Goal: Task Accomplishment & Management: Manage account settings

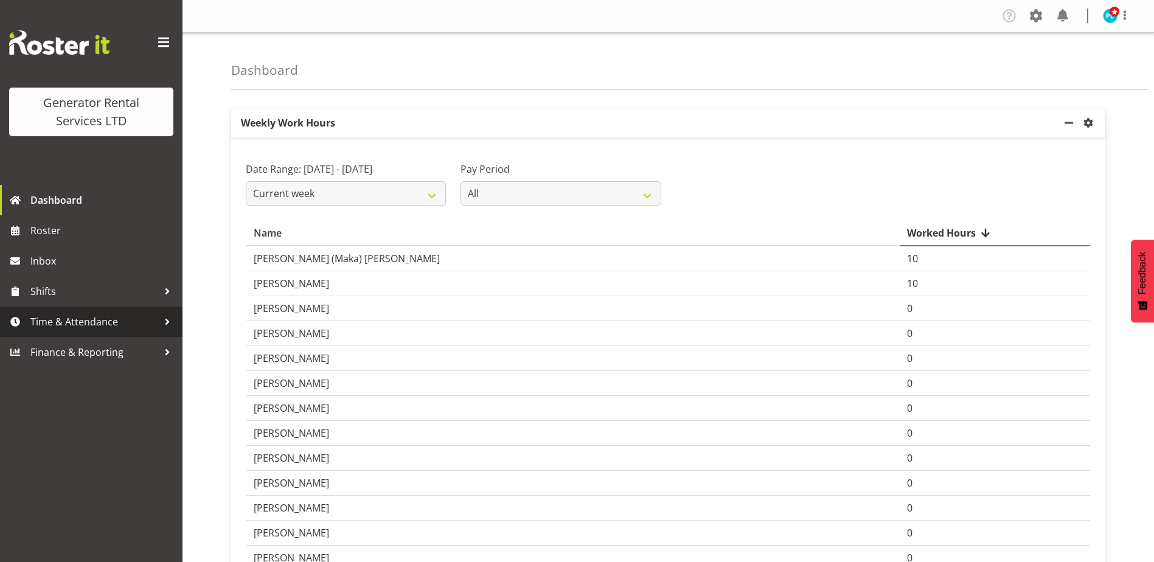
click at [112, 319] on span "Time & Attendance" at bounding box center [94, 322] width 128 height 18
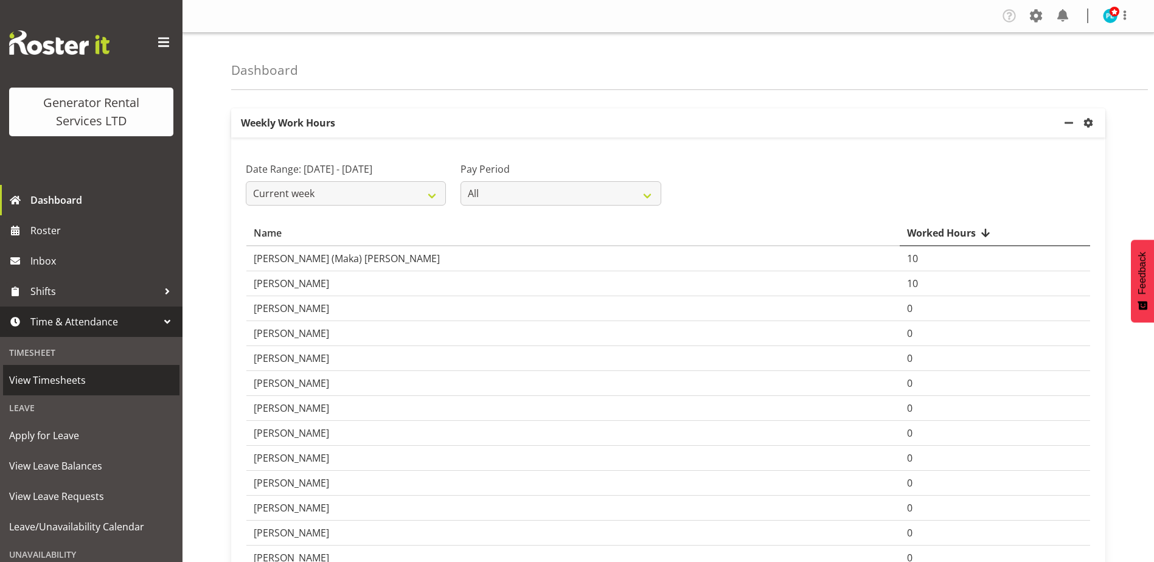
click at [66, 379] on span "View Timesheets" at bounding box center [91, 380] width 164 height 18
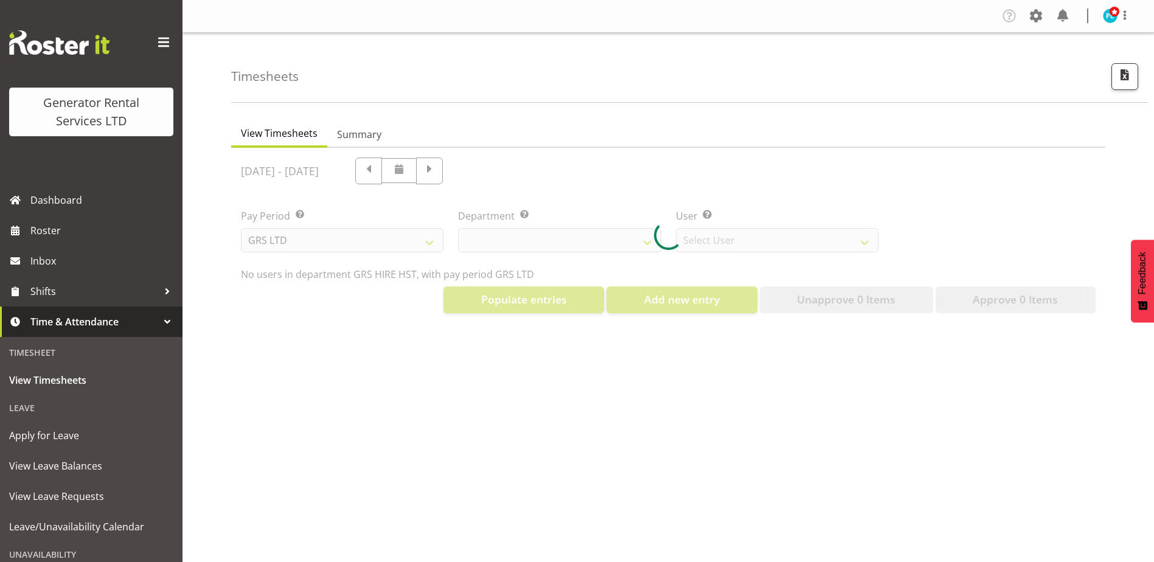
select select "22"
select select "149"
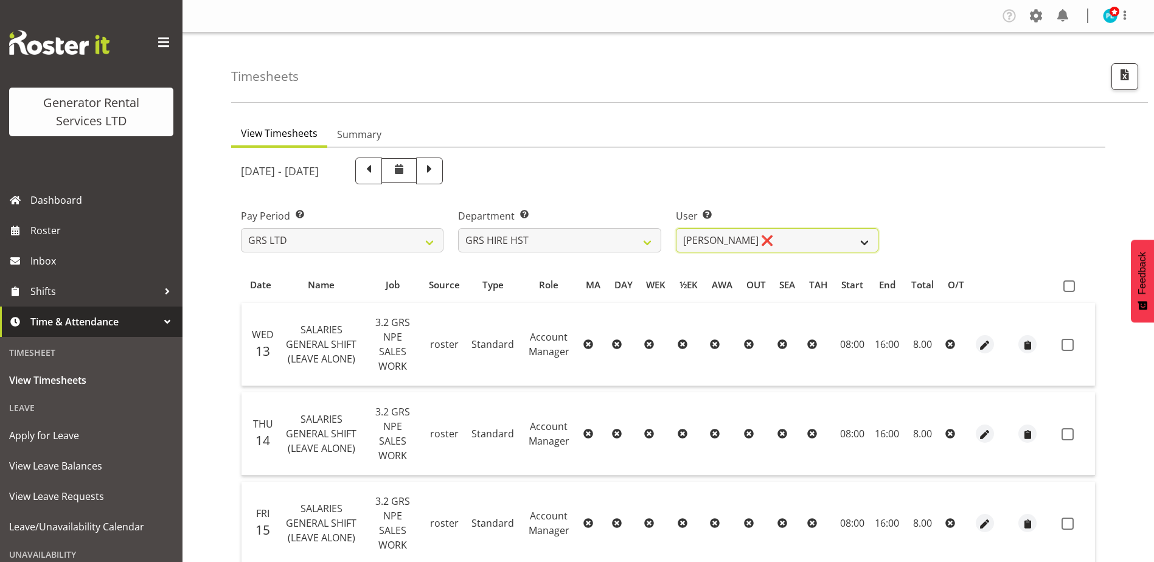
click at [868, 239] on select "[PERSON_NAME] ❌ [PERSON_NAME] ✔ [PERSON_NAME] ✔" at bounding box center [777, 240] width 203 height 24
click at [652, 242] on select "GRS ADMIN AKL GRS ADMIN TGA GRS ENGINEERING AKL GRS HIRE AKL GRS HIRE HST GRS H…" at bounding box center [559, 240] width 203 height 24
click at [458, 228] on select "GRS ADMIN AKL GRS ADMIN TGA GRS ENGINEERING AKL GRS HIRE AKL GRS HIRE HST GRS H…" at bounding box center [559, 240] width 203 height 24
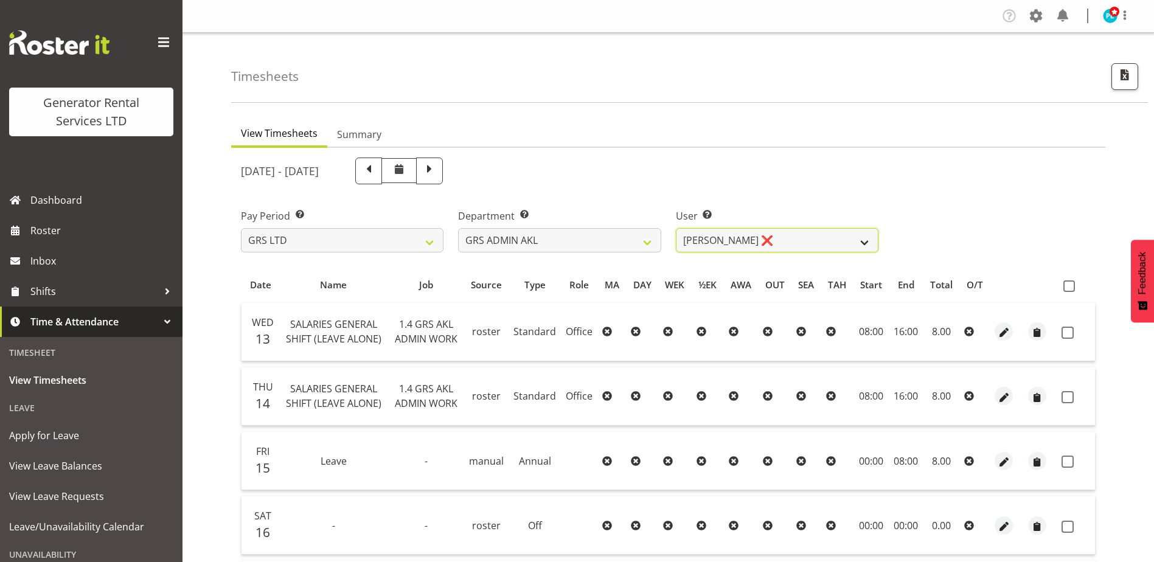
click at [867, 245] on select "Nick McDonald ❌ Nicko Kokkaris ❌ Phil Hannah ❌ Zach Satiu ❌" at bounding box center [777, 240] width 203 height 24
click at [625, 245] on select "GRS ADMIN AKL GRS ADMIN TGA GRS ENGINEERING AKL GRS HIRE AKL GRS HIRE HST GRS H…" at bounding box center [559, 240] width 203 height 24
click at [458, 228] on select "GRS ADMIN AKL GRS ADMIN TGA GRS ENGINEERING AKL GRS HIRE AKL GRS HIRE HST GRS H…" at bounding box center [559, 240] width 203 height 24
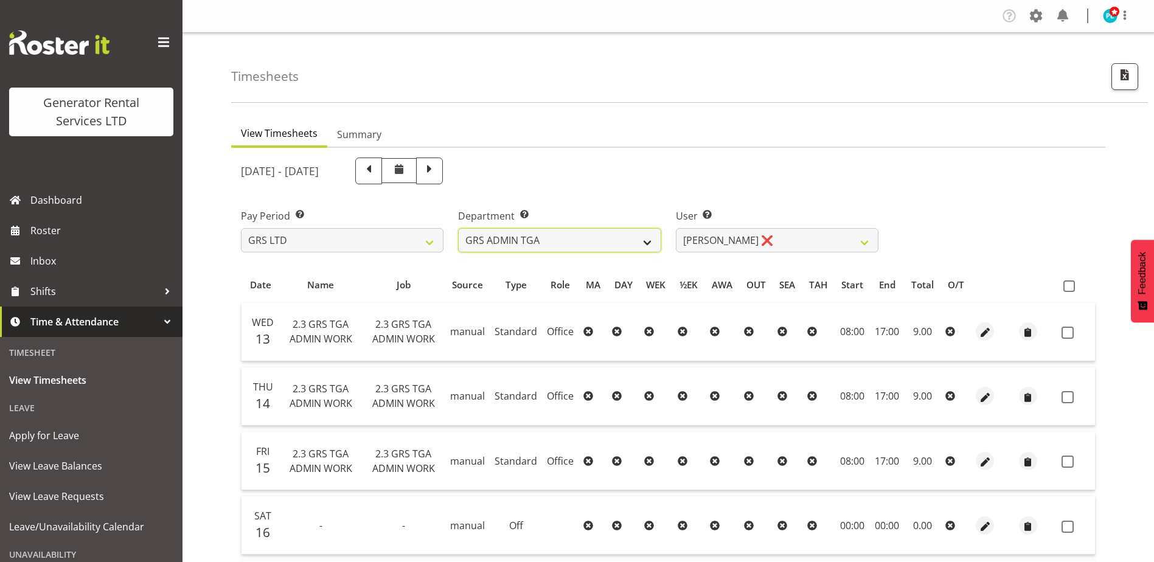
click at [649, 241] on select "GRS ADMIN AKL GRS ADMIN TGA GRS ENGINEERING AKL GRS HIRE AKL GRS HIRE HST GRS H…" at bounding box center [559, 240] width 203 height 24
click at [458, 228] on select "GRS ADMIN AKL GRS ADMIN TGA GRS ENGINEERING AKL GRS HIRE AKL GRS HIRE HST GRS H…" at bounding box center [559, 240] width 203 height 24
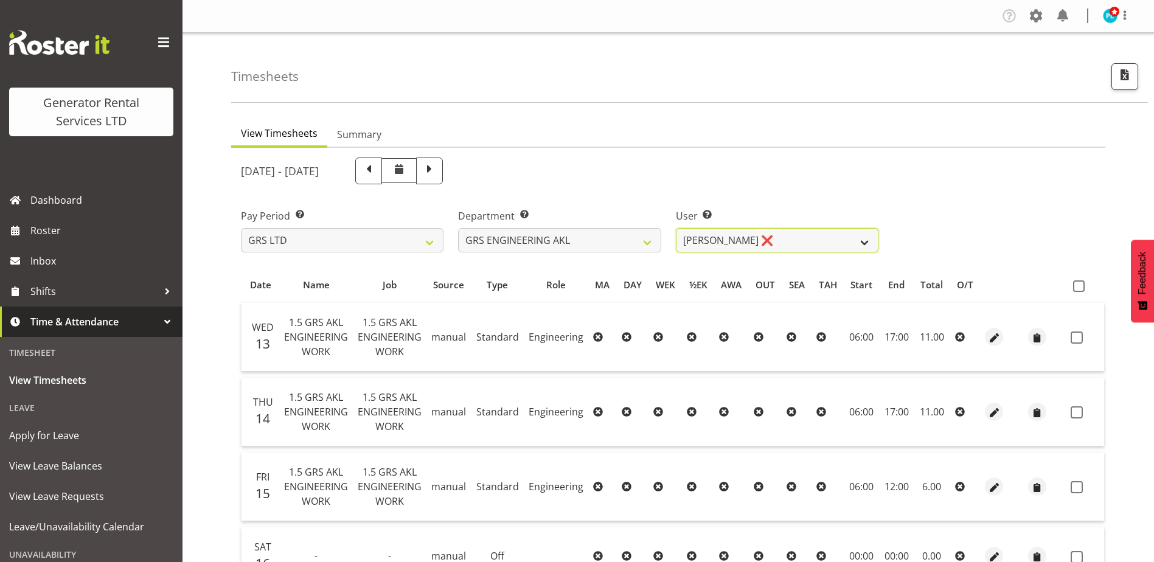
click at [814, 244] on select "Ben Bennington ❌" at bounding box center [777, 240] width 203 height 24
click at [646, 245] on select "GRS ADMIN AKL GRS ADMIN TGA GRS ENGINEERING AKL GRS HIRE AKL GRS HIRE HST GRS H…" at bounding box center [559, 240] width 203 height 24
click at [458, 228] on select "GRS ADMIN AKL GRS ADMIN TGA GRS ENGINEERING AKL GRS HIRE AKL GRS HIRE HST GRS H…" at bounding box center [559, 240] width 203 height 24
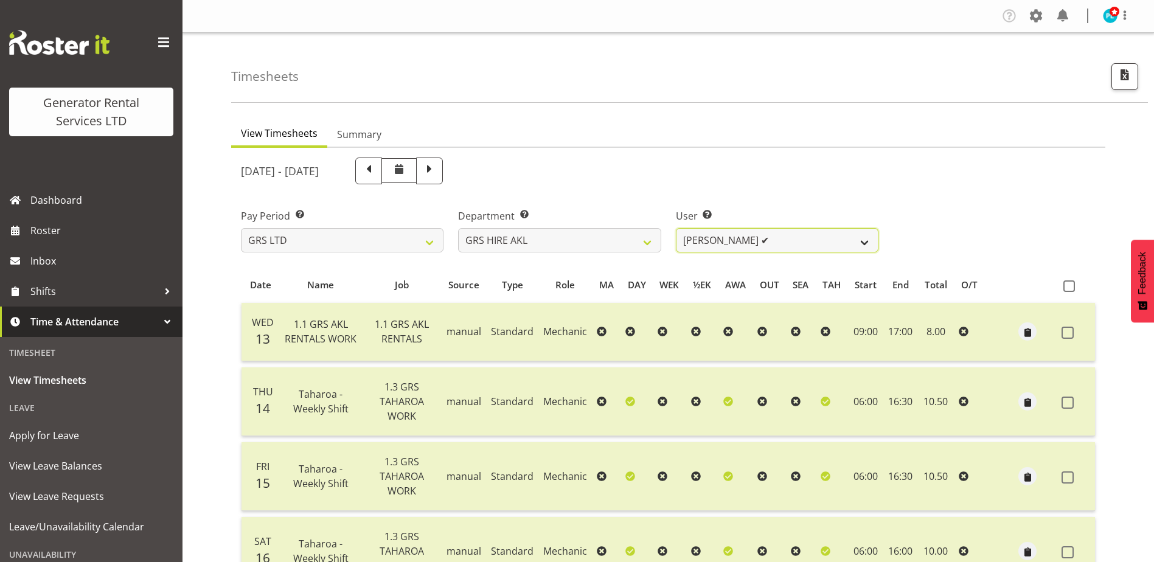
click at [865, 246] on select "[PERSON_NAME] ✔ [PERSON_NAME] ✔ [PERSON_NAME] ([GEOGRAPHIC_DATA]) [GEOGRAPHIC_D…" at bounding box center [777, 240] width 203 height 24
click at [633, 244] on select "GRS ADMIN AKL GRS ADMIN TGA GRS ENGINEERING AKL GRS HIRE AKL GRS HIRE HST GRS H…" at bounding box center [559, 240] width 203 height 24
click at [458, 228] on select "GRS ADMIN AKL GRS ADMIN TGA GRS ENGINEERING AKL GRS HIRE AKL GRS HIRE HST GRS H…" at bounding box center [559, 240] width 203 height 24
click at [655, 240] on select "GRS ADMIN AKL GRS ADMIN TGA GRS ENGINEERING AKL GRS HIRE AKL GRS HIRE HST GRS H…" at bounding box center [559, 240] width 203 height 24
click at [458, 228] on select "GRS ADMIN AKL GRS ADMIN TGA GRS ENGINEERING AKL GRS HIRE AKL GRS HIRE HST GRS H…" at bounding box center [559, 240] width 203 height 24
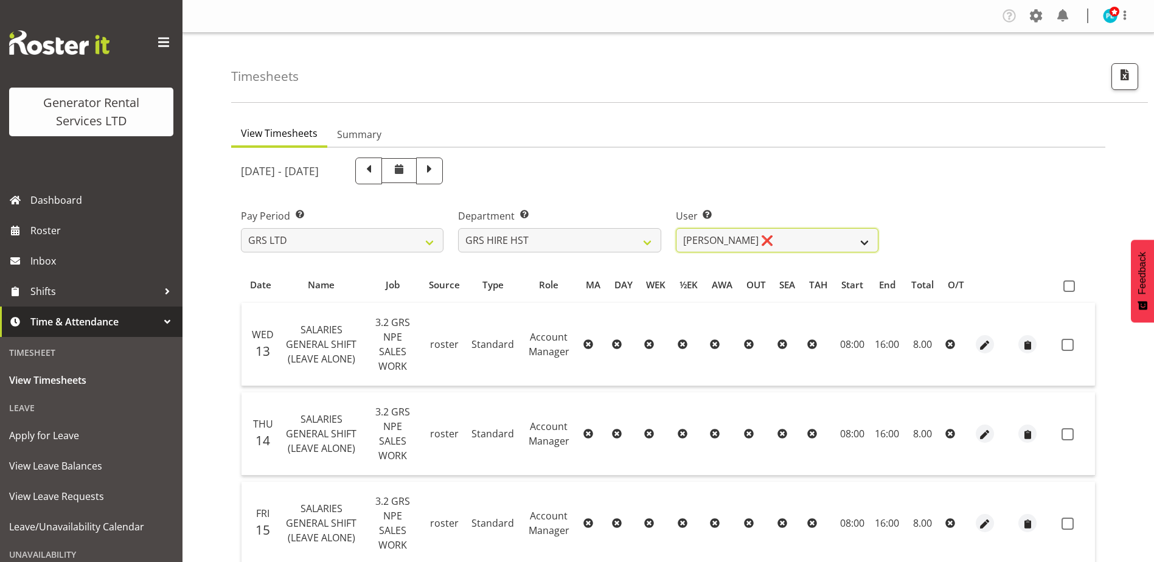
click at [846, 243] on select "[PERSON_NAME] ❌ [PERSON_NAME] ✔ [PERSON_NAME] ✔" at bounding box center [777, 240] width 203 height 24
click at [651, 243] on select "GRS ADMIN AKL GRS ADMIN TGA GRS ENGINEERING AKL GRS HIRE AKL GRS HIRE HST GRS H…" at bounding box center [559, 240] width 203 height 24
click at [458, 228] on select "GRS ADMIN AKL GRS ADMIN TGA GRS ENGINEERING AKL GRS HIRE AKL GRS HIRE HST GRS H…" at bounding box center [559, 240] width 203 height 24
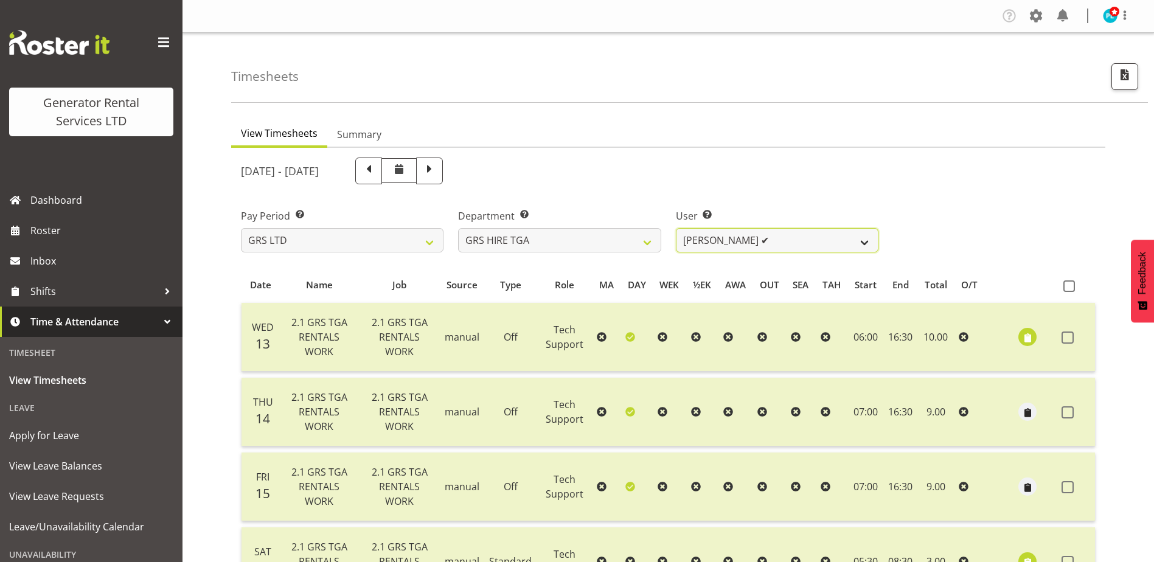
click at [854, 246] on select "Brenton Vanzwol ✔ James Hilhorst ✔ Nathan Maxwell ✔ Rob Wallace ✔ Steve Knill ✔" at bounding box center [777, 240] width 203 height 24
drag, startPoint x: 614, startPoint y: 236, endPoint x: 614, endPoint y: 246, distance: 9.7
click at [614, 236] on select "GRS ADMIN AKL GRS ADMIN TGA GRS ENGINEERING AKL GRS HIRE AKL GRS HIRE HST GRS H…" at bounding box center [559, 240] width 203 height 24
click at [458, 228] on select "GRS ADMIN AKL GRS ADMIN TGA GRS ENGINEERING AKL GRS HIRE AKL GRS HIRE HST GRS H…" at bounding box center [559, 240] width 203 height 24
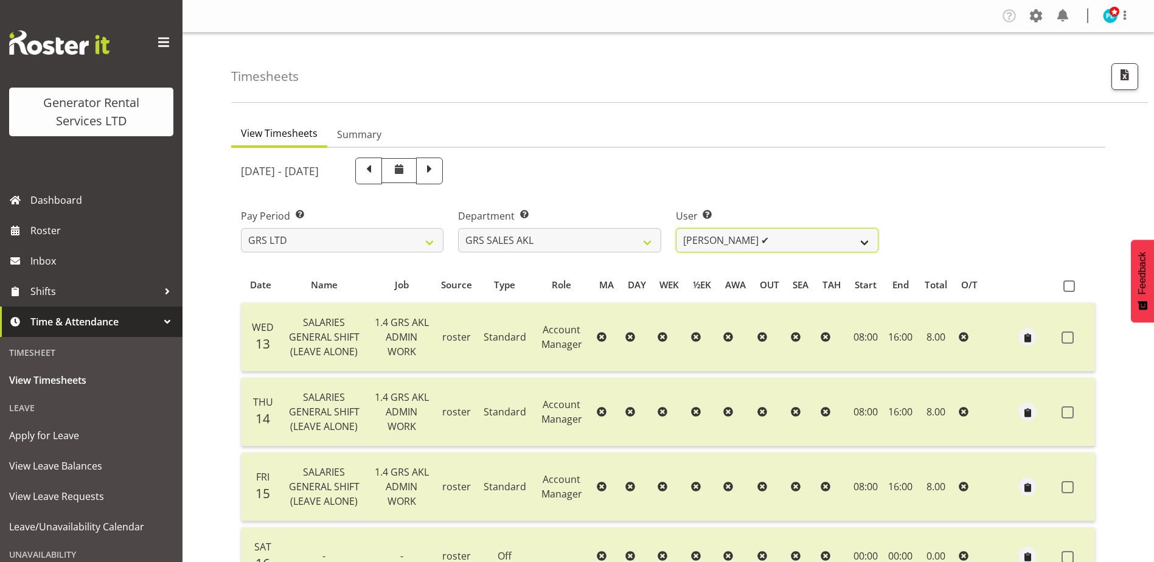
click at [842, 244] on select "Hamish MacMillan ✔ Kay Campbell ✔ Rick Ankers ✔ Ryan Paulsen ✔ Sean Johnstone ❌" at bounding box center [777, 240] width 203 height 24
click at [638, 240] on select "GRS ADMIN AKL GRS ADMIN TGA GRS ENGINEERING AKL GRS HIRE AKL GRS HIRE HST GRS H…" at bounding box center [559, 240] width 203 height 24
click at [458, 228] on select "GRS ADMIN AKL GRS ADMIN TGA GRS ENGINEERING AKL GRS HIRE AKL GRS HIRE HST GRS H…" at bounding box center [559, 240] width 203 height 24
click at [827, 242] on select "James Goodin ✔" at bounding box center [777, 240] width 203 height 24
click at [648, 243] on select "GRS ADMIN AKL GRS ADMIN TGA GRS ENGINEERING AKL GRS HIRE AKL GRS HIRE HST GRS H…" at bounding box center [559, 240] width 203 height 24
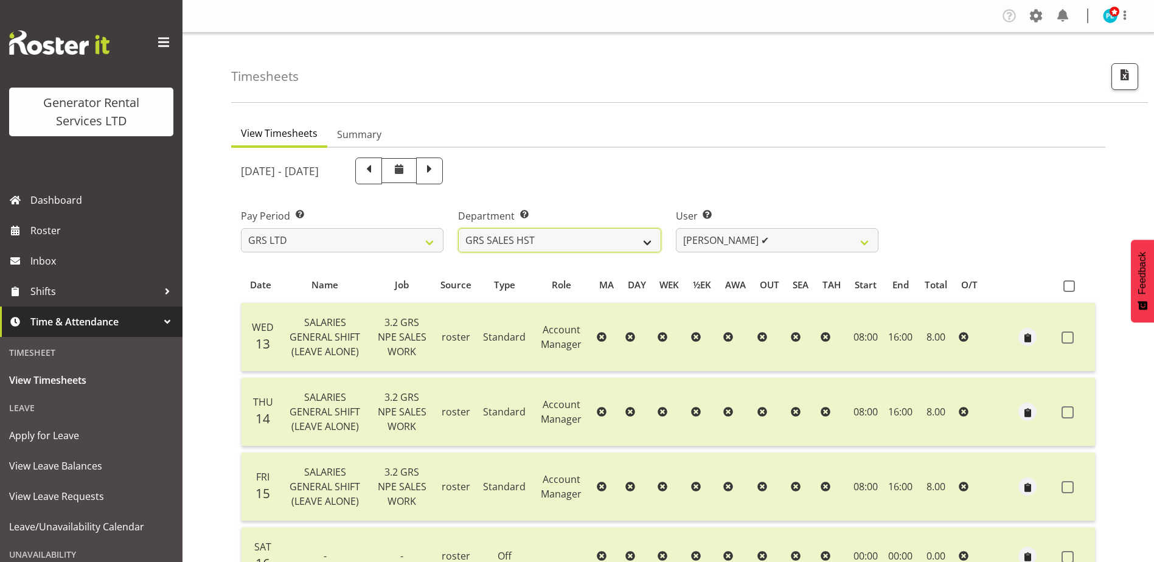
select select "164"
click at [458, 228] on select "GRS ADMIN AKL GRS ADMIN TGA GRS ENGINEERING AKL GRS HIRE AKL GRS HIRE HST GRS H…" at bounding box center [559, 240] width 203 height 24
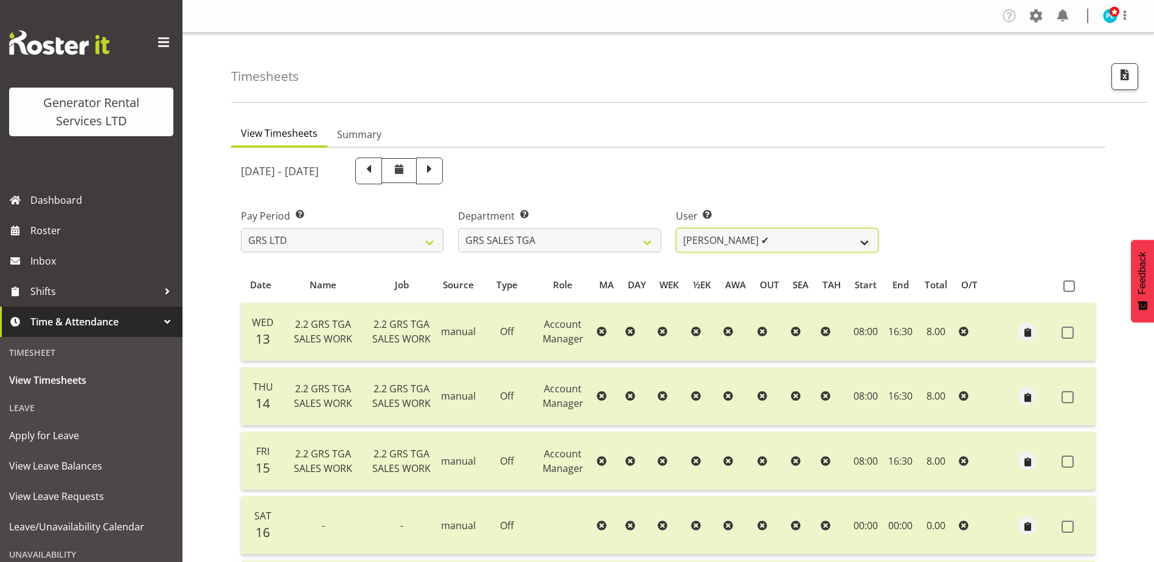
click at [798, 243] on select "[PERSON_NAME] ✔" at bounding box center [777, 240] width 203 height 24
click at [667, 183] on div "[DATE] - [DATE]" at bounding box center [560, 171] width 638 height 27
click at [1126, 78] on span "button" at bounding box center [1125, 75] width 16 height 16
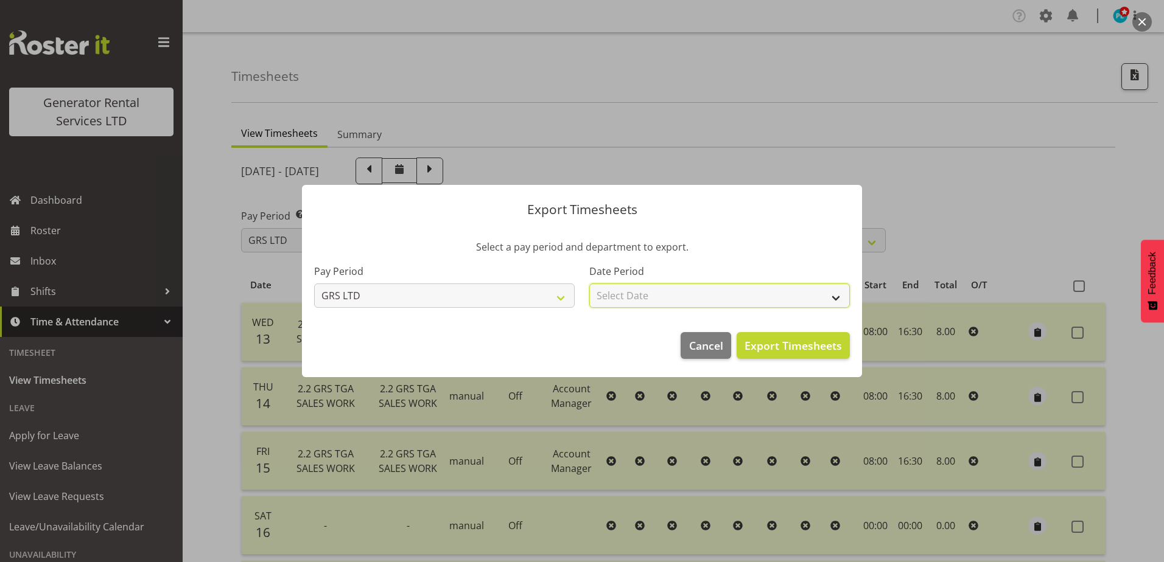
click at [780, 294] on select "Select Date Week starting 20/08/2025 Week starting 13/08/2025 Week starting 06/…" at bounding box center [719, 296] width 260 height 24
select select "2025-08-13"
click at [589, 284] on select "Select Date Week starting 20/08/2025 Week starting 13/08/2025 Week starting 06/…" at bounding box center [719, 296] width 260 height 24
click at [826, 348] on span "Export Timesheets" at bounding box center [792, 346] width 97 height 16
click at [714, 341] on span "Cancel" at bounding box center [706, 346] width 34 height 16
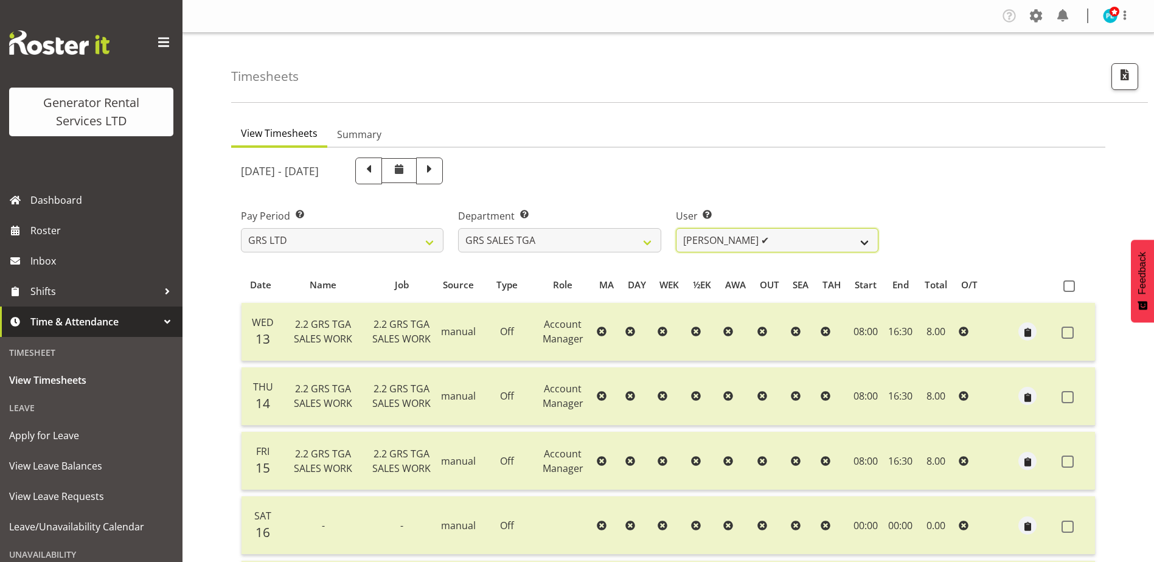
click at [855, 243] on select "[PERSON_NAME] ✔" at bounding box center [777, 240] width 203 height 24
click at [641, 243] on select "GRS ADMIN AKL GRS ADMIN TGA GRS ENGINEERING AKL GRS HIRE AKL GRS HIRE HST GRS H…" at bounding box center [559, 240] width 203 height 24
click at [458, 228] on select "GRS ADMIN AKL GRS ADMIN TGA GRS ENGINEERING AKL GRS HIRE AKL GRS HIRE HST GRS H…" at bounding box center [559, 240] width 203 height 24
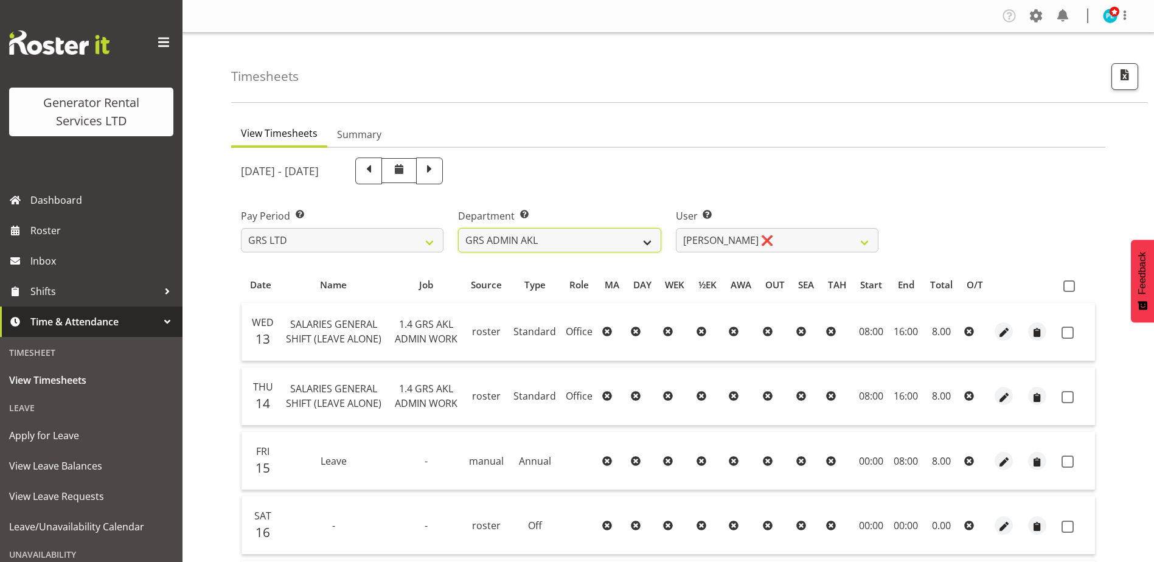
click at [649, 243] on select "GRS ADMIN AKL GRS ADMIN TGA GRS ENGINEERING AKL GRS HIRE AKL GRS HIRE HST GRS H…" at bounding box center [559, 240] width 203 height 24
click at [458, 228] on select "GRS ADMIN AKL GRS ADMIN TGA GRS ENGINEERING AKL GRS HIRE AKL GRS HIRE HST GRS H…" at bounding box center [559, 240] width 203 height 24
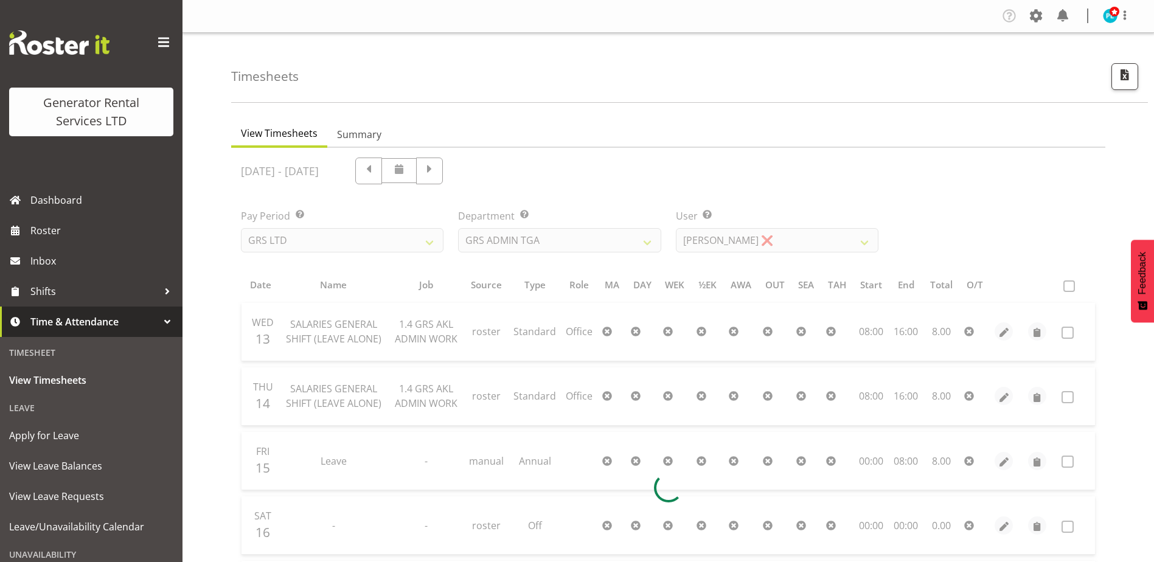
click at [784, 247] on div at bounding box center [668, 488] width 874 height 680
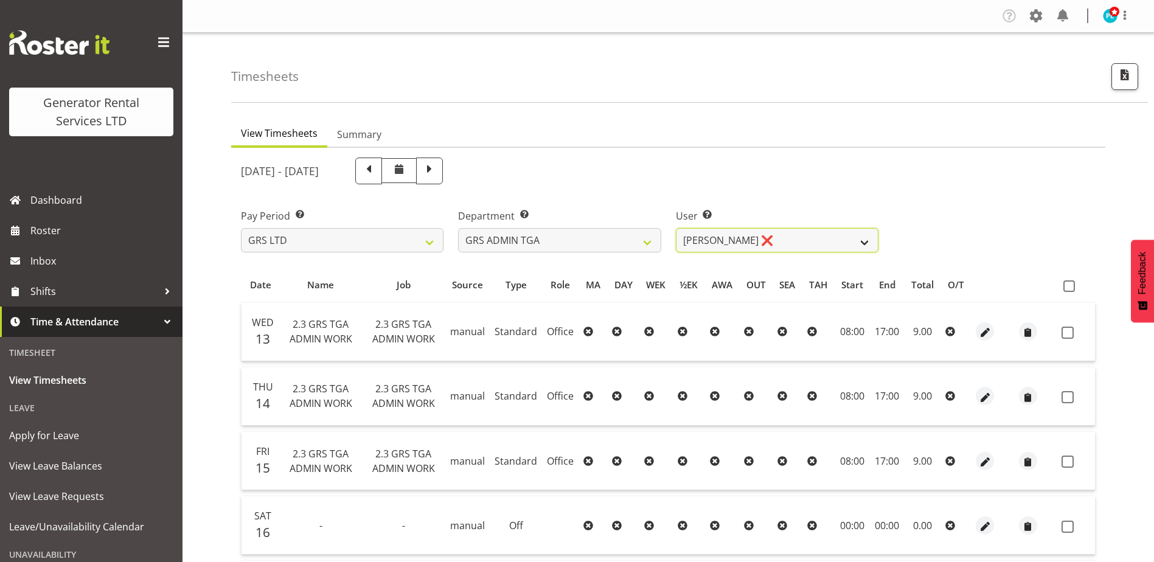
drag, startPoint x: 774, startPoint y: 245, endPoint x: 746, endPoint y: 246, distance: 28.0
click at [774, 245] on select "Katherine Lothian ❌" at bounding box center [777, 240] width 203 height 24
click at [640, 249] on select "GRS ADMIN AKL GRS ADMIN TGA GRS ENGINEERING AKL GRS HIRE AKL GRS HIRE HST GRS H…" at bounding box center [559, 240] width 203 height 24
click at [458, 228] on select "GRS ADMIN AKL GRS ADMIN TGA GRS ENGINEERING AKL GRS HIRE AKL GRS HIRE HST GRS H…" at bounding box center [559, 240] width 203 height 24
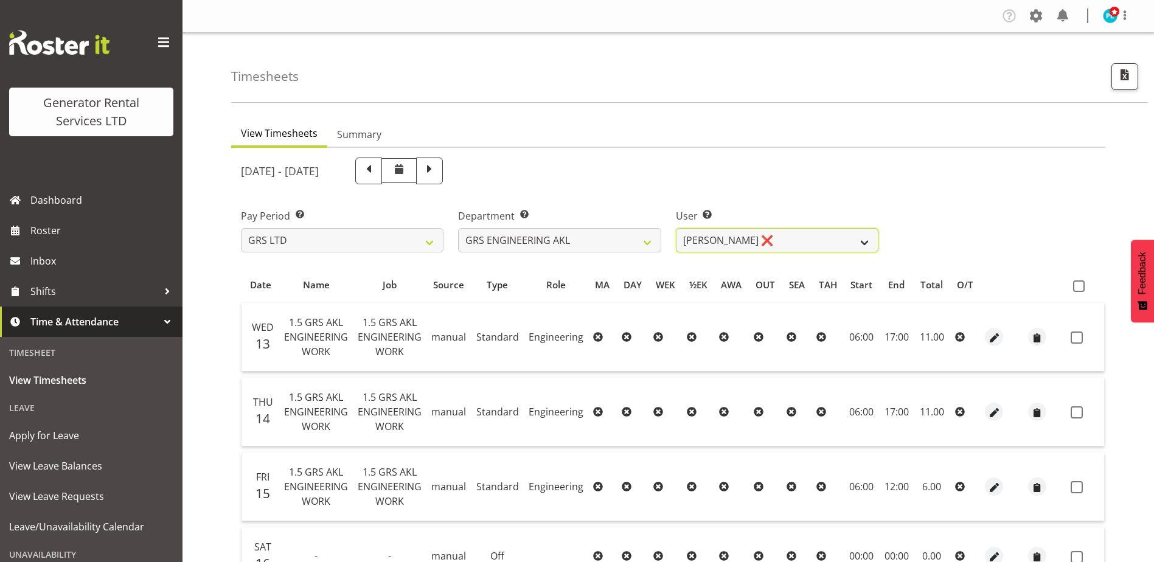
click at [770, 245] on select "Ben Bennington ❌" at bounding box center [777, 240] width 203 height 24
click at [663, 246] on div "Department Select which department you would like to view. GRS ADMIN AKL GRS AD…" at bounding box center [559, 226] width 217 height 68
click at [654, 245] on select "GRS ADMIN AKL GRS ADMIN TGA GRS ENGINEERING AKL GRS HIRE AKL GRS HIRE HST GRS H…" at bounding box center [559, 240] width 203 height 24
select select "20"
click at [458, 228] on select "GRS ADMIN AKL GRS ADMIN TGA GRS ENGINEERING AKL GRS HIRE AKL GRS HIRE HST GRS H…" at bounding box center [559, 240] width 203 height 24
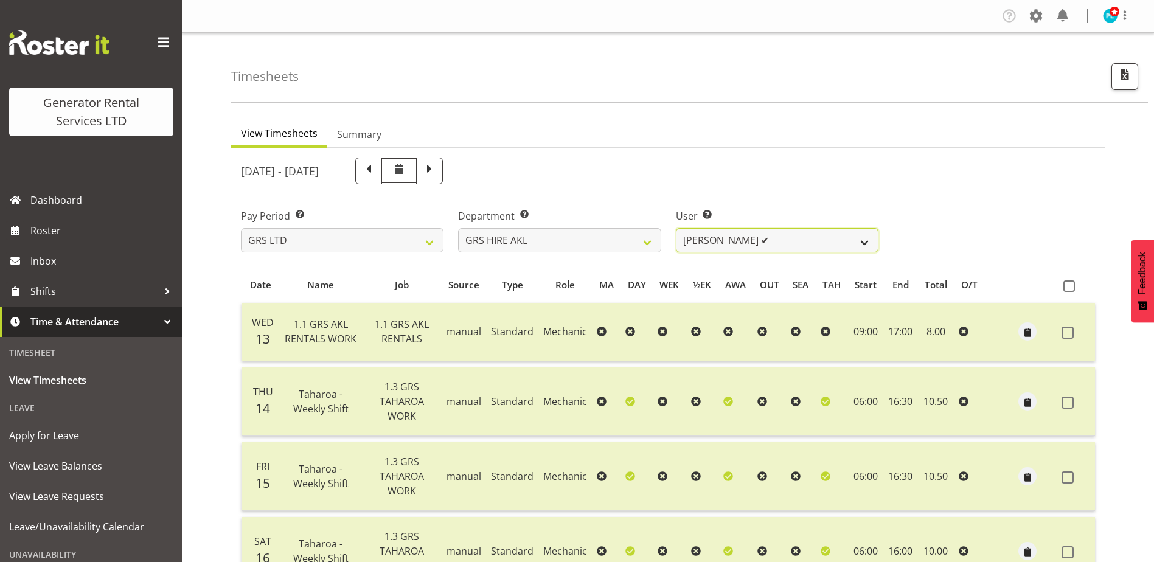
click at [762, 242] on select "[PERSON_NAME] ✔ [PERSON_NAME] ✔ [PERSON_NAME] ([GEOGRAPHIC_DATA]) [GEOGRAPHIC_D…" at bounding box center [777, 240] width 203 height 24
select select "183"
click at [676, 228] on select "[PERSON_NAME] ✔ [PERSON_NAME] ✔ [PERSON_NAME] ([GEOGRAPHIC_DATA]) [GEOGRAPHIC_D…" at bounding box center [777, 240] width 203 height 24
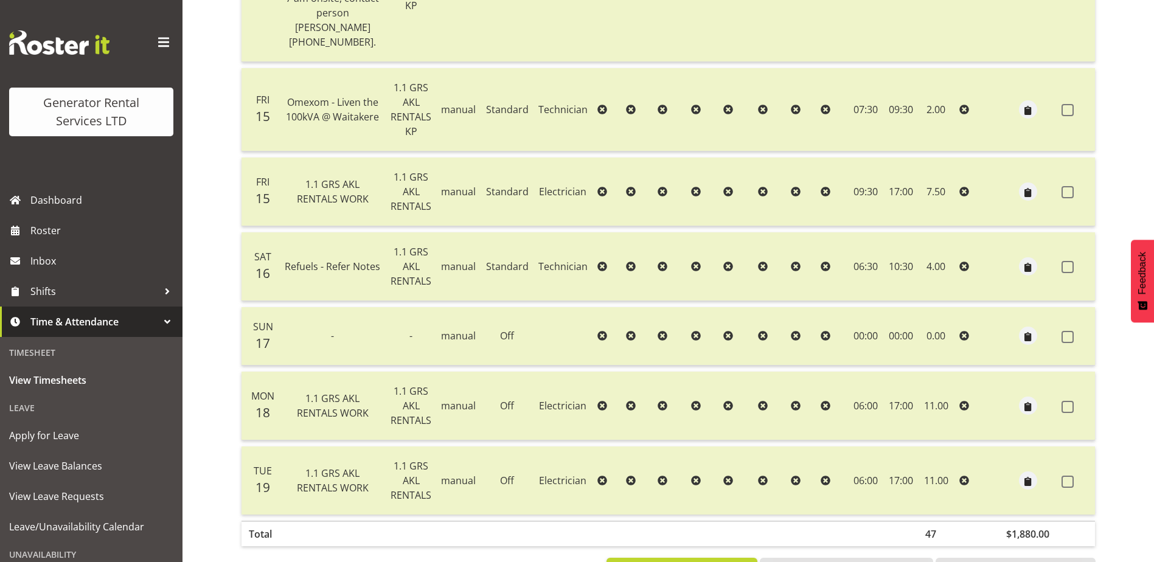
scroll to position [508, 0]
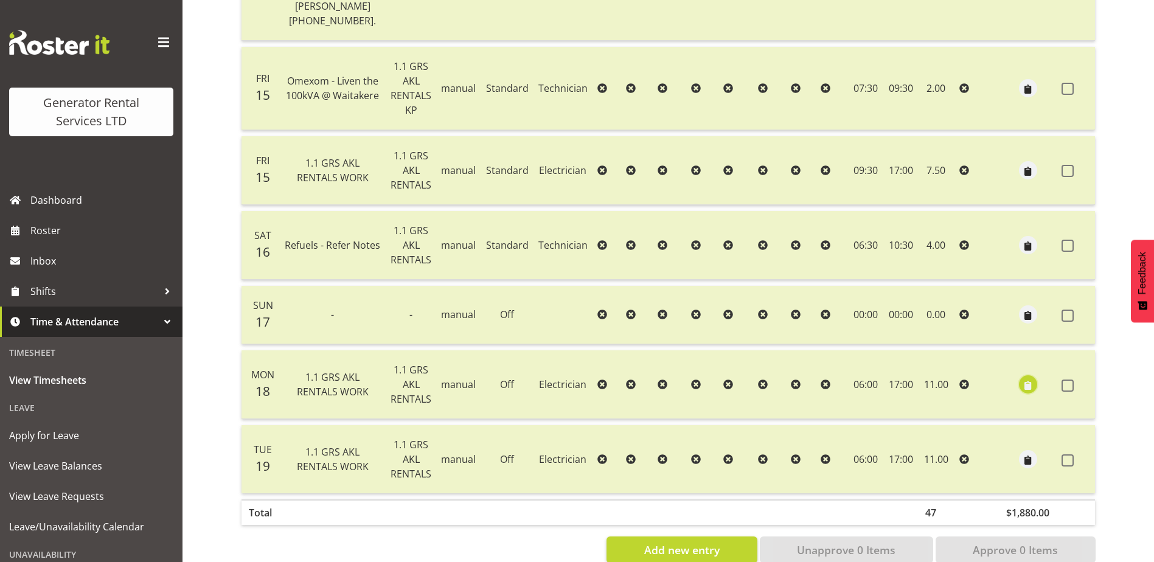
click at [1032, 379] on span "button" at bounding box center [1029, 386] width 14 height 14
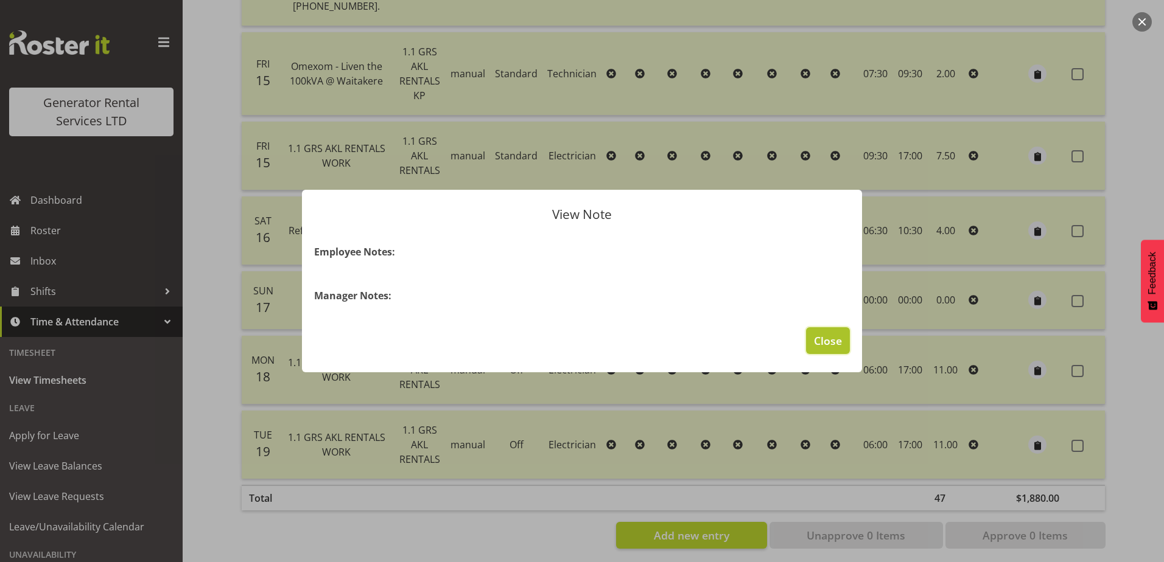
click at [826, 337] on span "Close" at bounding box center [828, 341] width 28 height 16
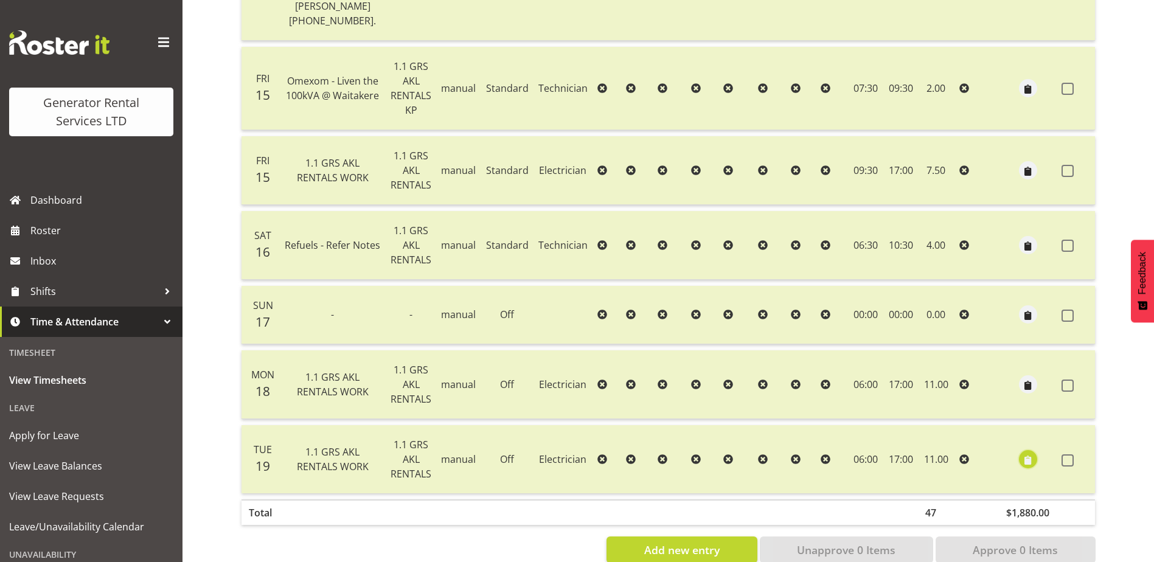
click at [1022, 453] on span "button" at bounding box center [1029, 460] width 14 height 14
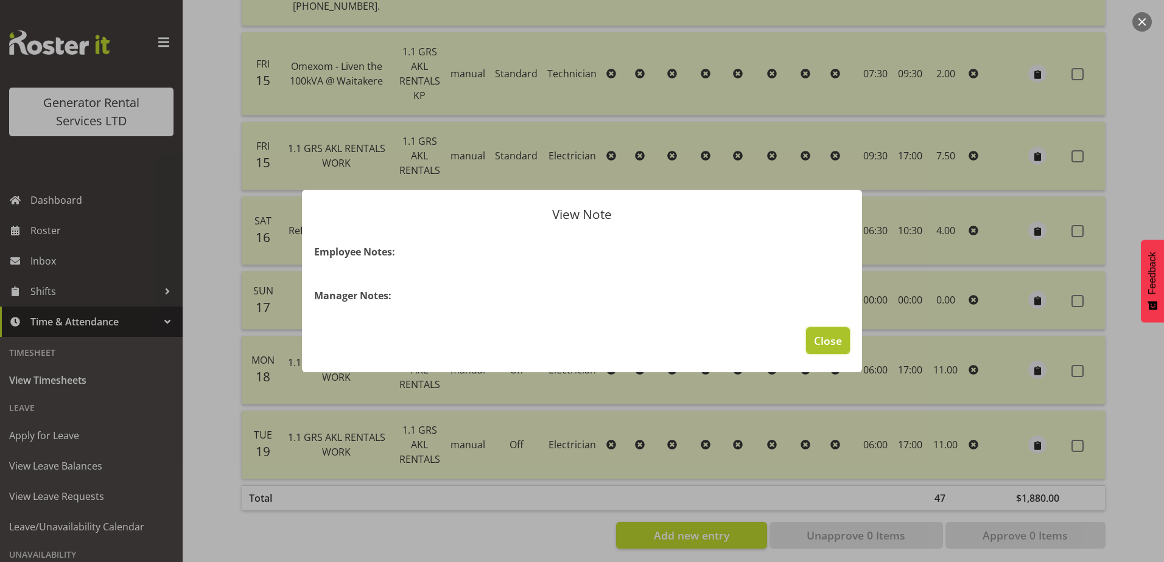
click at [820, 339] on span "Close" at bounding box center [828, 341] width 28 height 16
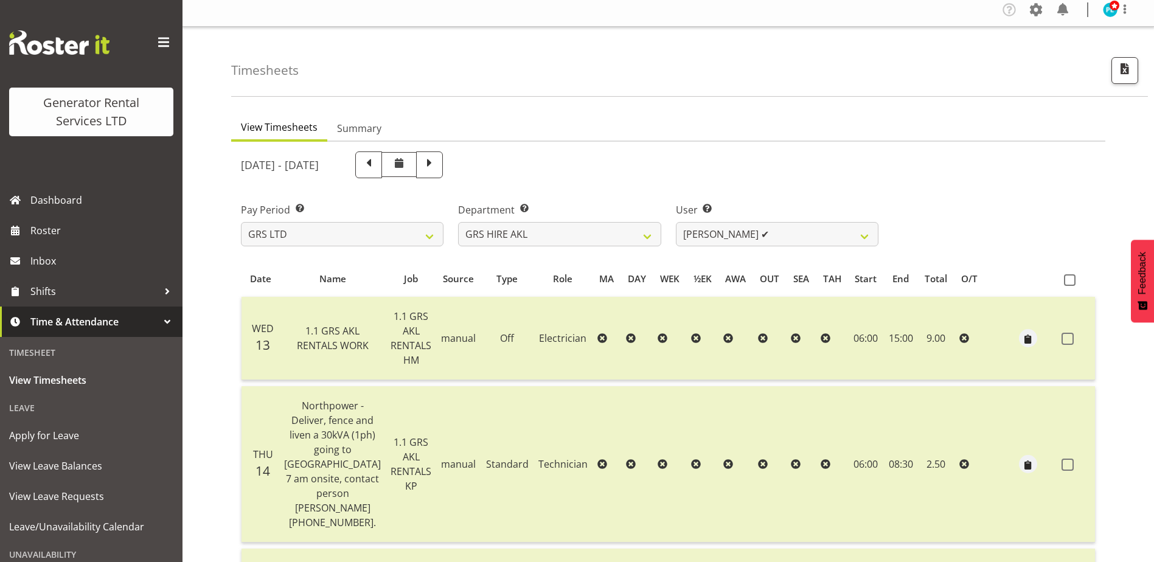
scroll to position [0, 0]
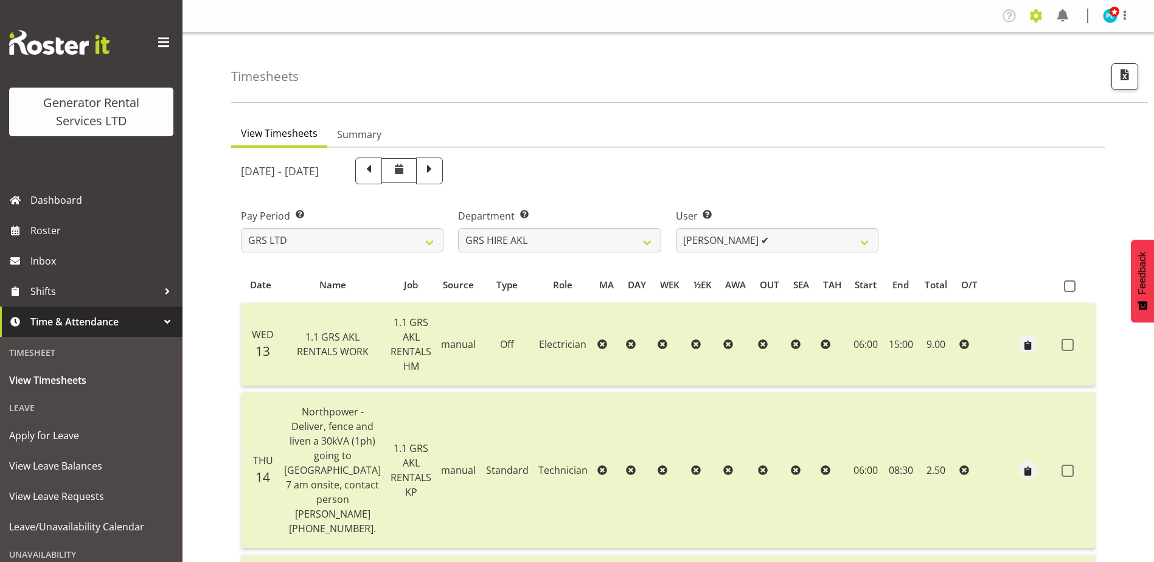
click at [1032, 18] on span at bounding box center [1036, 15] width 19 height 19
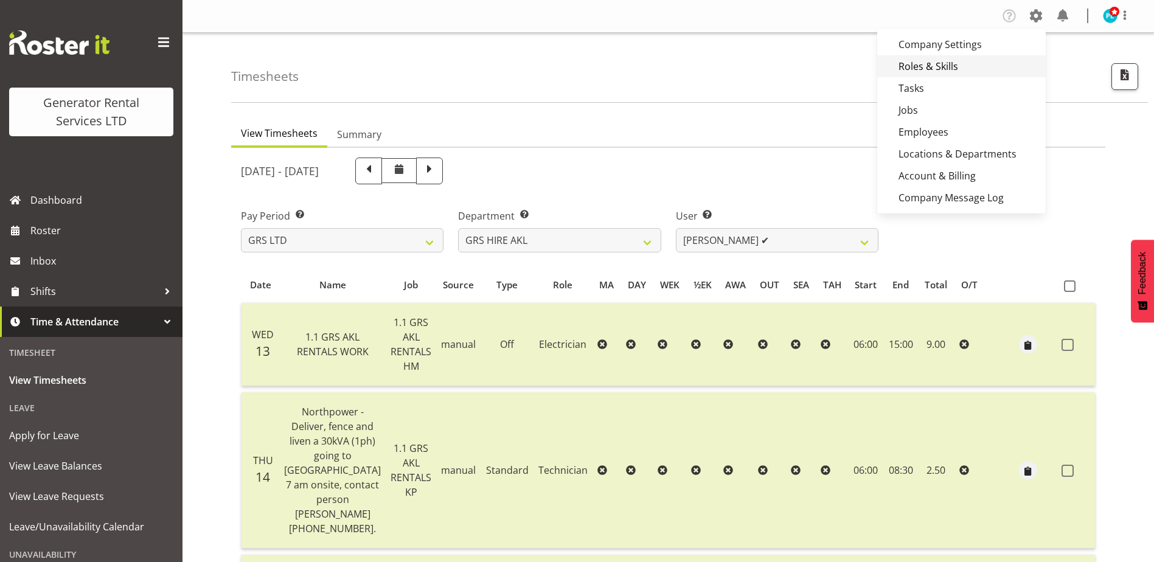
click at [952, 67] on link "Roles & Skills" at bounding box center [962, 66] width 169 height 22
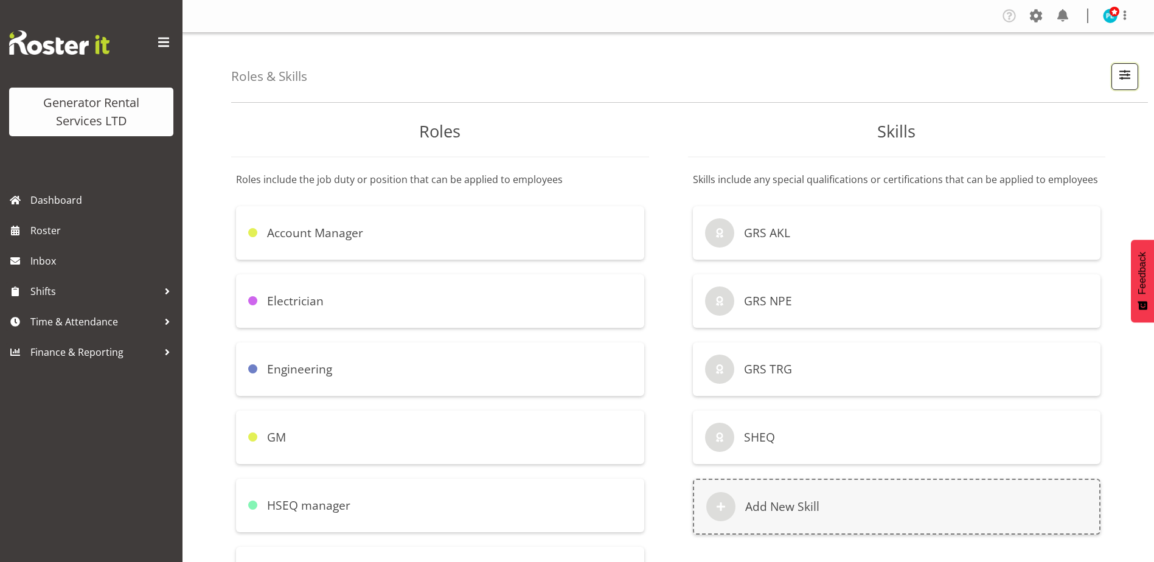
click at [1123, 74] on span "button" at bounding box center [1125, 75] width 16 height 16
click at [1033, 15] on span at bounding box center [1036, 15] width 19 height 19
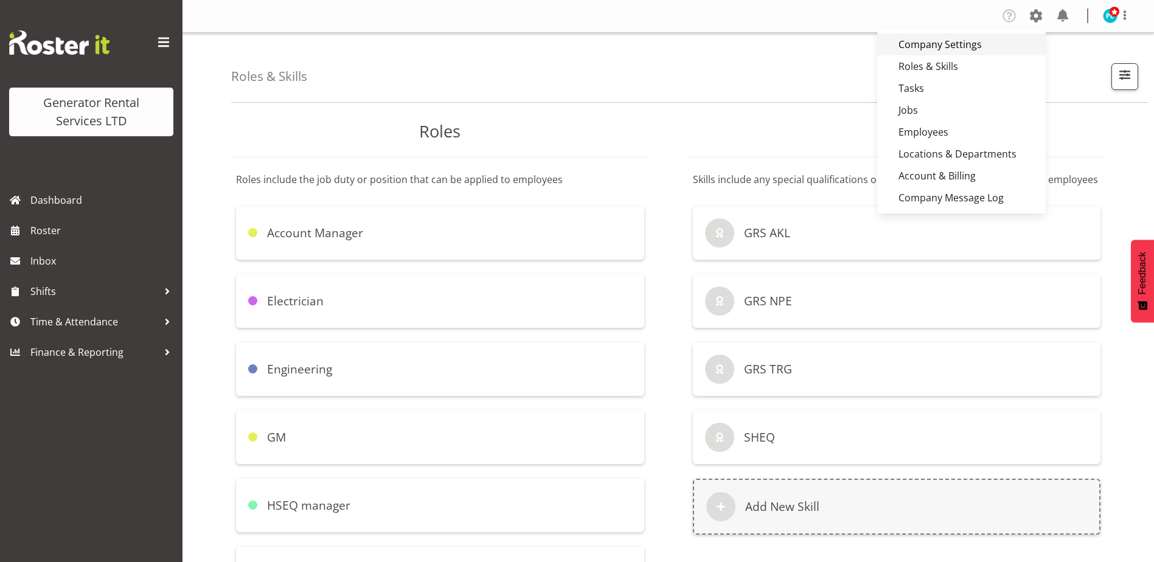
click at [955, 45] on link "Company Settings" at bounding box center [962, 44] width 169 height 22
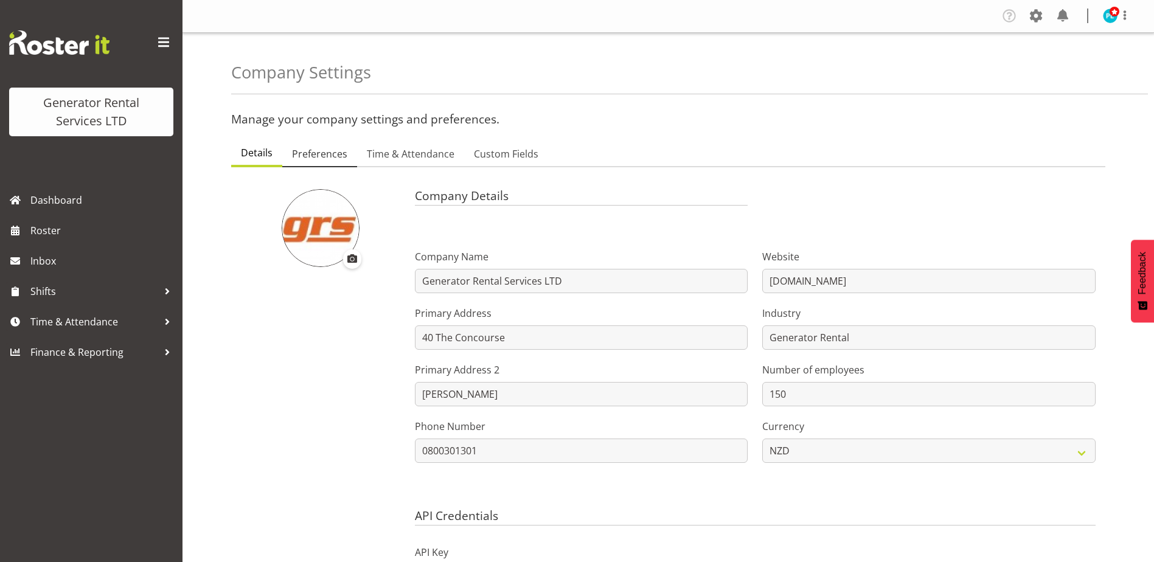
click at [326, 148] on span "Preferences" at bounding box center [319, 154] width 55 height 15
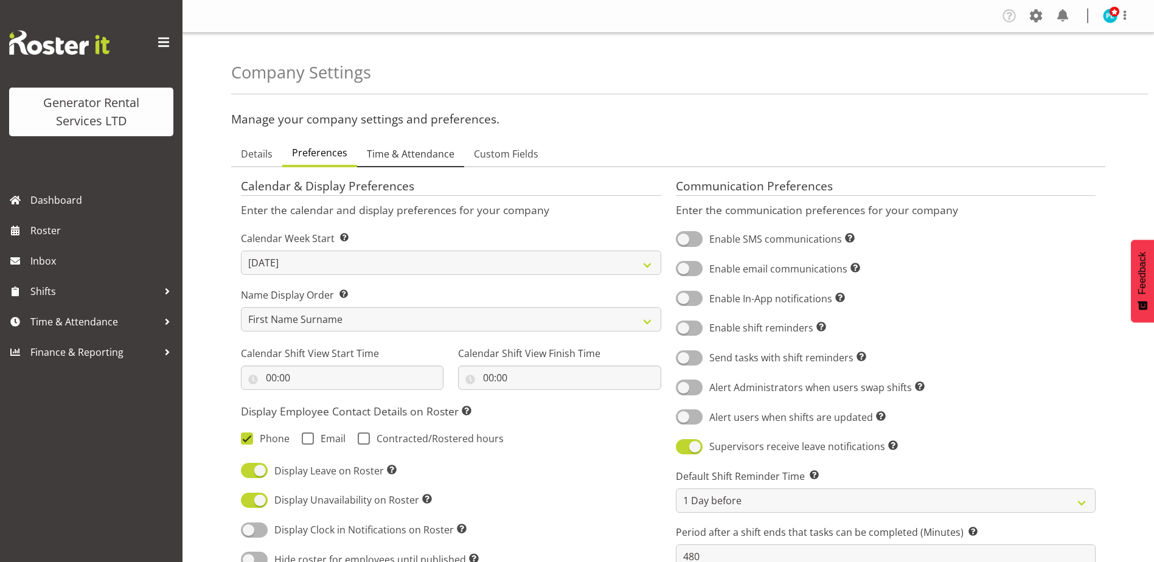
click at [432, 147] on span "Time & Attendance" at bounding box center [411, 154] width 88 height 15
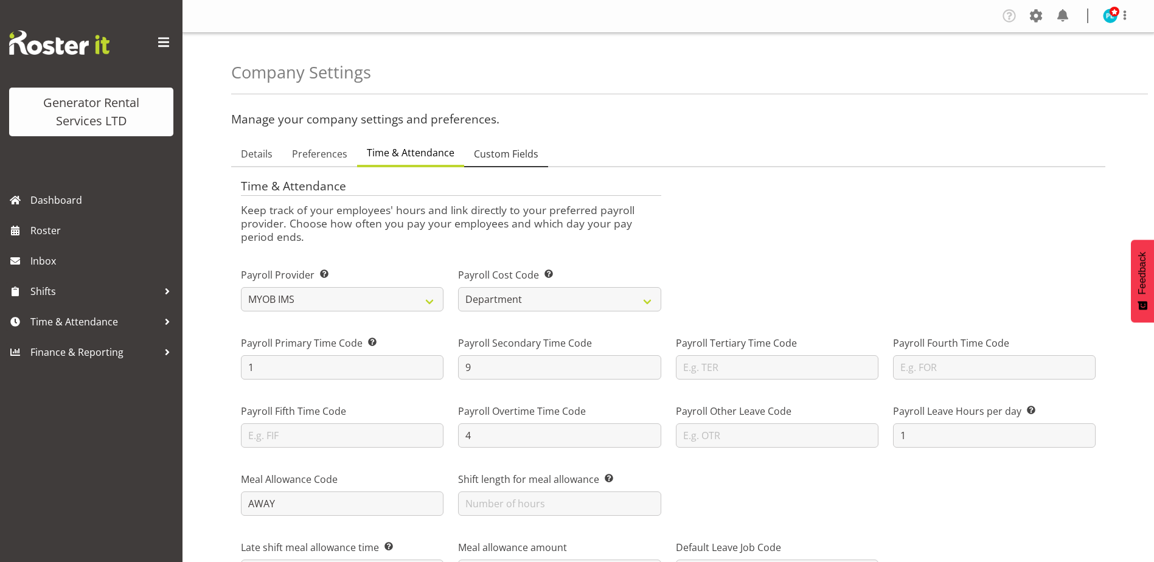
click at [514, 156] on span "Custom Fields" at bounding box center [506, 154] width 65 height 15
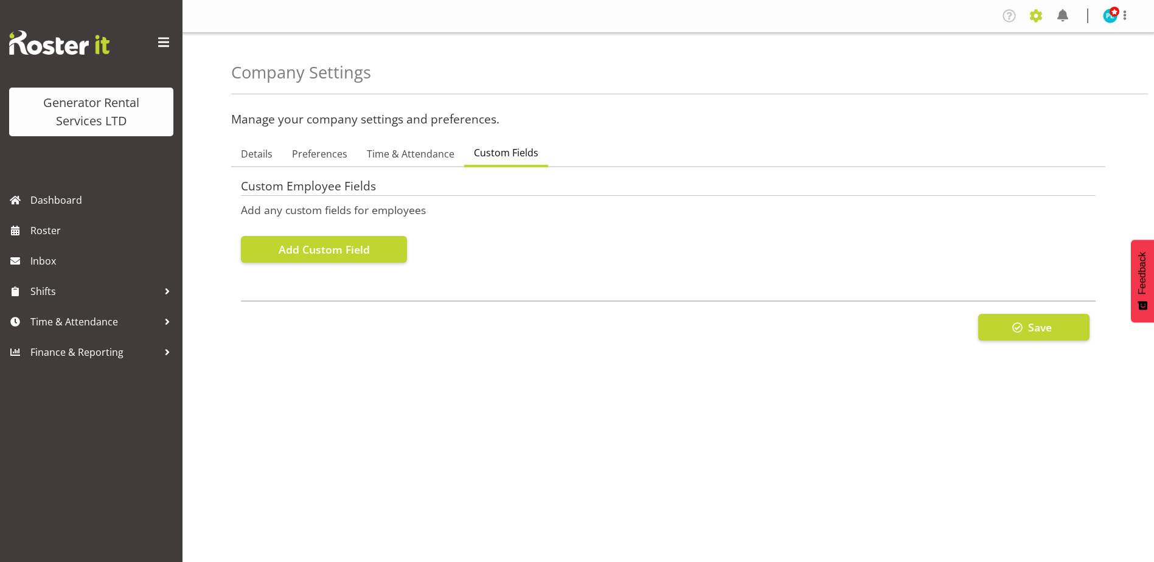
click at [1036, 16] on span at bounding box center [1036, 15] width 19 height 19
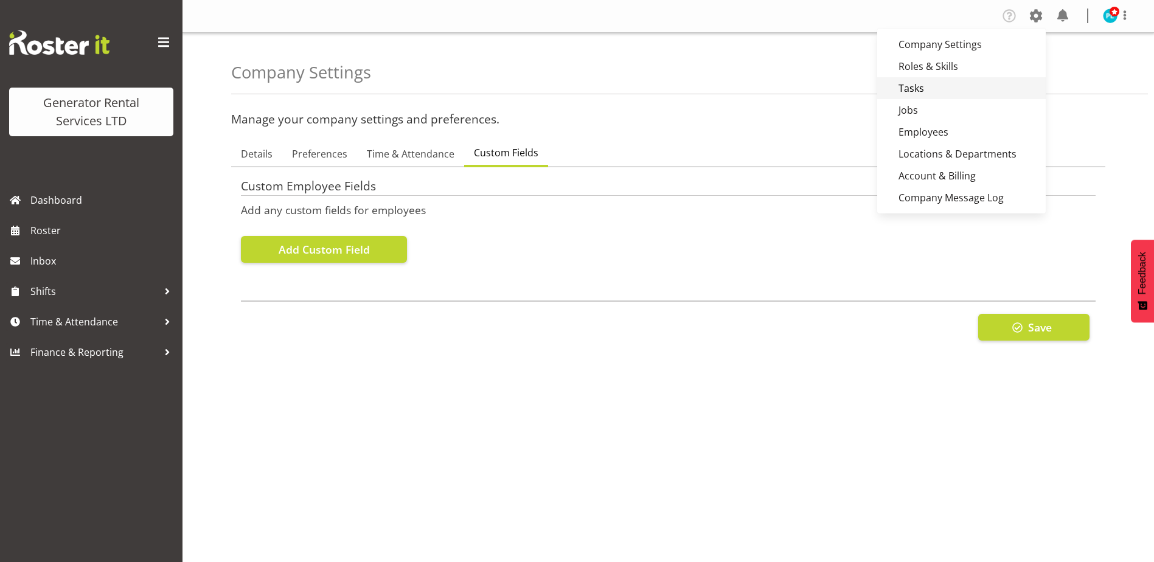
click at [952, 81] on link "Tasks" at bounding box center [962, 88] width 169 height 22
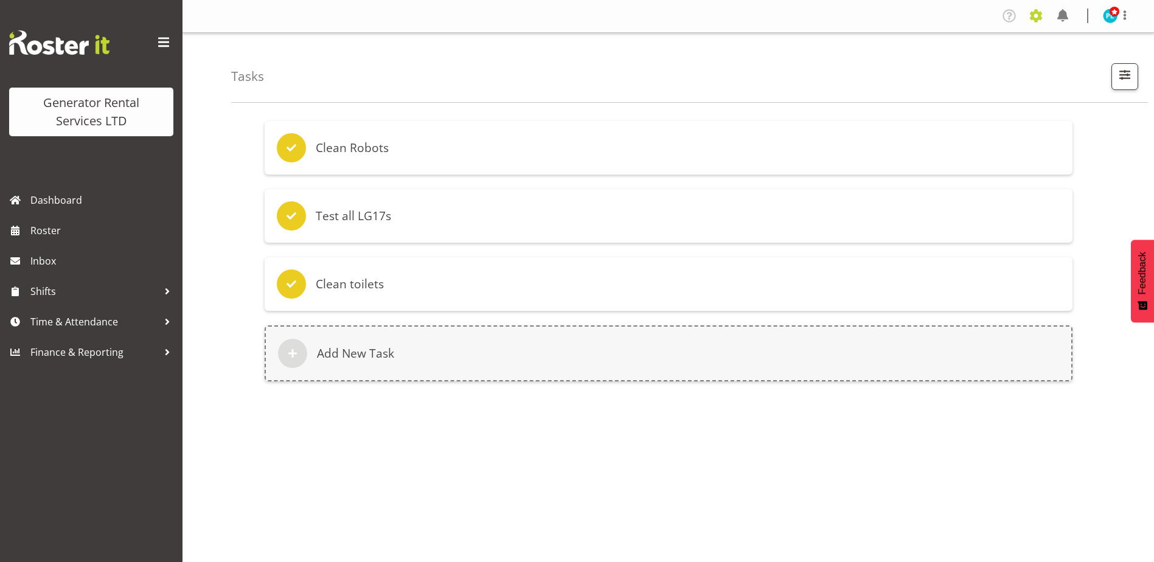
click at [1040, 20] on span at bounding box center [1036, 15] width 19 height 19
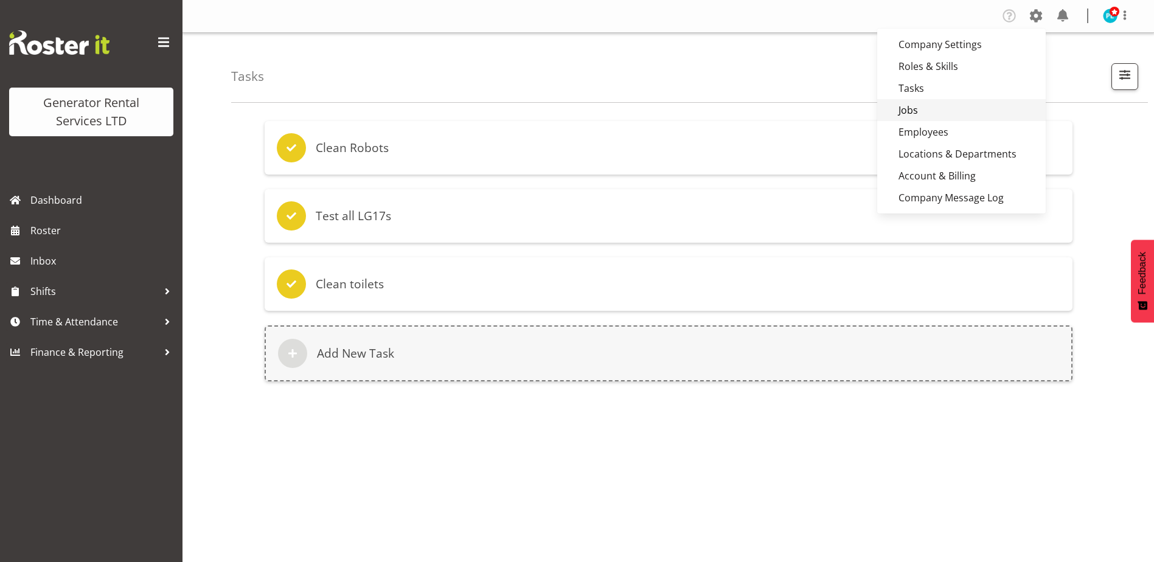
click at [967, 106] on link "Jobs" at bounding box center [962, 110] width 169 height 22
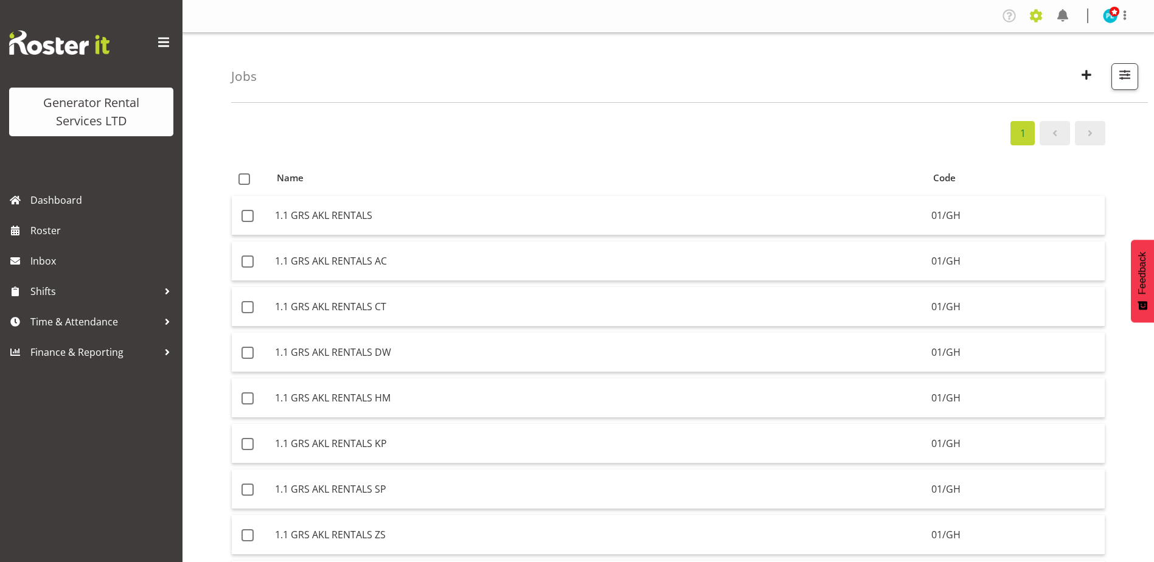
click at [1041, 17] on span at bounding box center [1036, 15] width 19 height 19
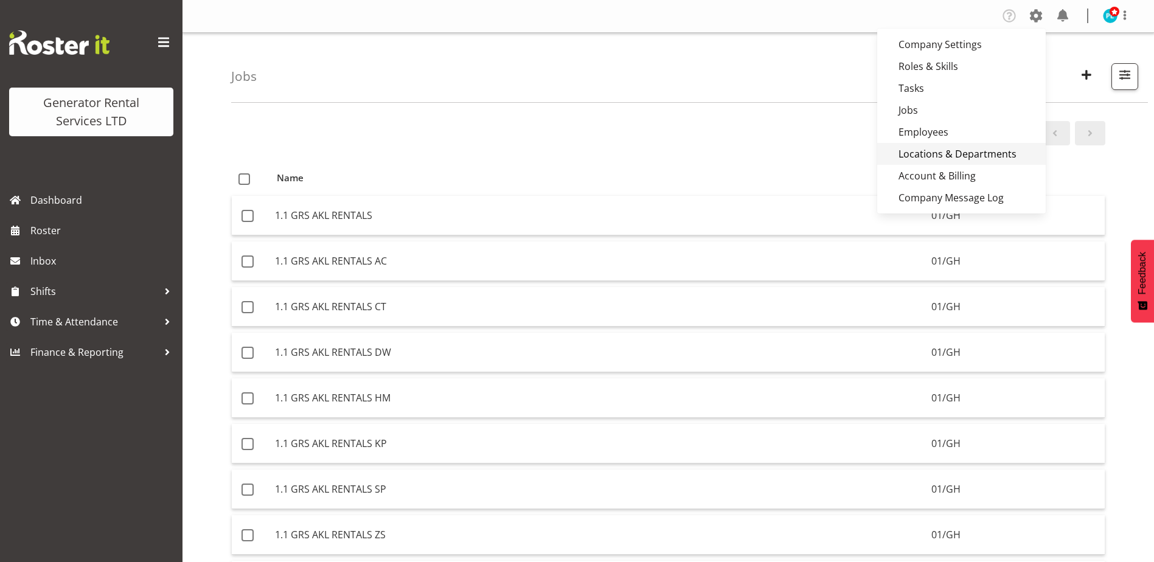
click at [990, 148] on link "Locations & Departments" at bounding box center [962, 154] width 169 height 22
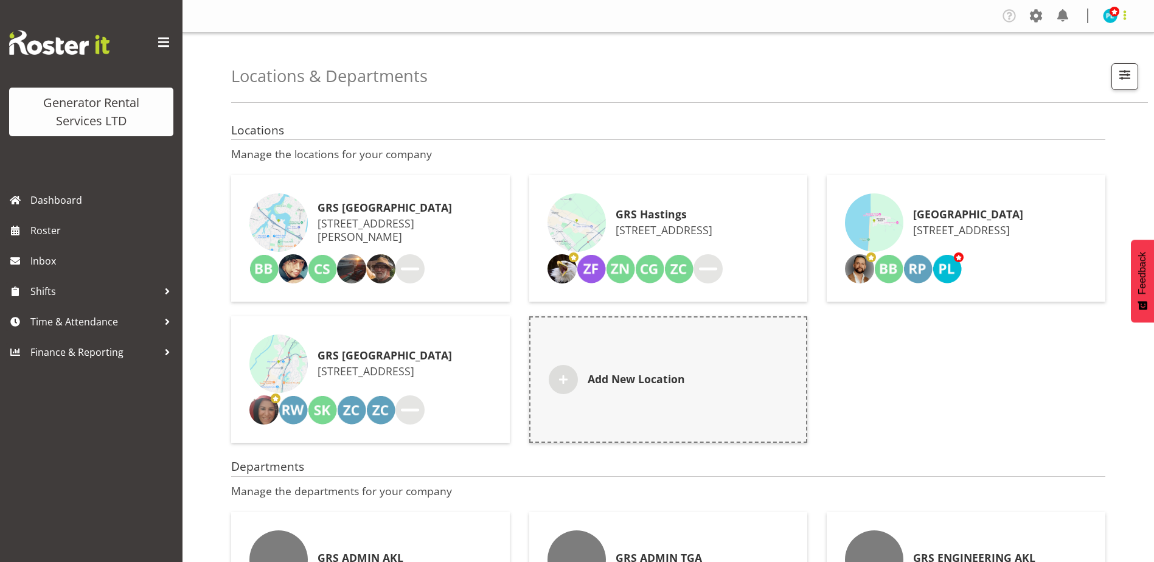
click at [1122, 21] on span at bounding box center [1125, 15] width 15 height 15
click at [932, 73] on div "Locations & Departments Showing active items" at bounding box center [689, 68] width 917 height 70
click at [55, 323] on span "Time & Attendance" at bounding box center [94, 322] width 128 height 18
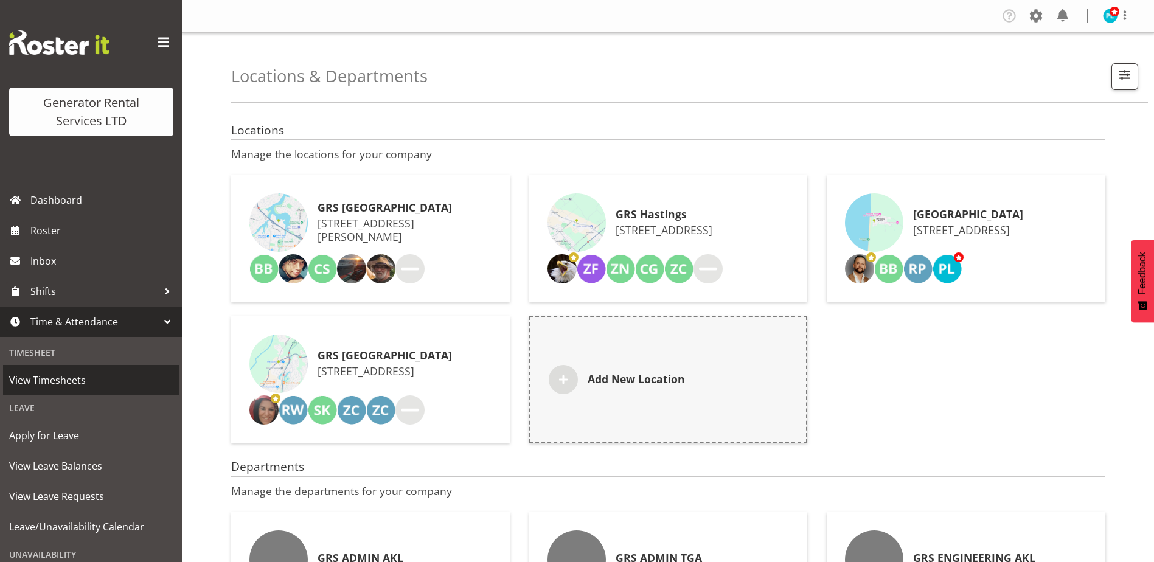
drag, startPoint x: 45, startPoint y: 379, endPoint x: 214, endPoint y: 358, distance: 169.8
click at [46, 379] on span "View Timesheets" at bounding box center [91, 380] width 164 height 18
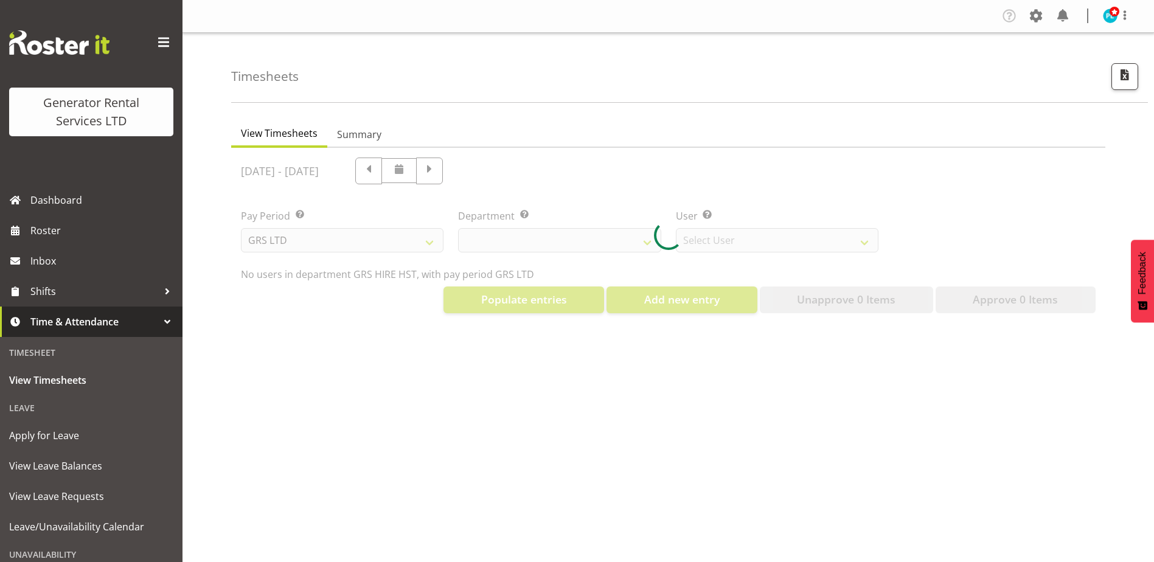
select select "22"
select select "149"
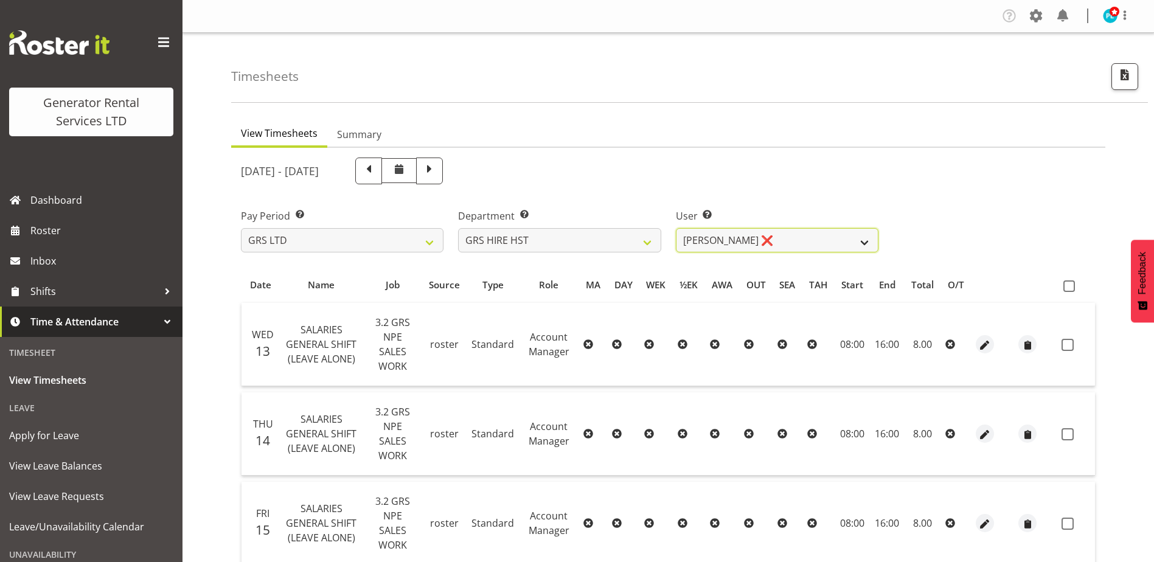
click at [834, 243] on select "[PERSON_NAME] ❌ [PERSON_NAME] ✔ [PERSON_NAME] ✔" at bounding box center [777, 240] width 203 height 24
click at [647, 246] on select "GRS ADMIN AKL GRS ADMIN TGA GRS ENGINEERING AKL GRS HIRE AKL GRS HIRE HST GRS H…" at bounding box center [559, 240] width 203 height 24
select select "20"
click at [458, 228] on select "GRS ADMIN AKL GRS ADMIN TGA GRS ENGINEERING AKL GRS HIRE AKL GRS HIRE HST GRS H…" at bounding box center [559, 240] width 203 height 24
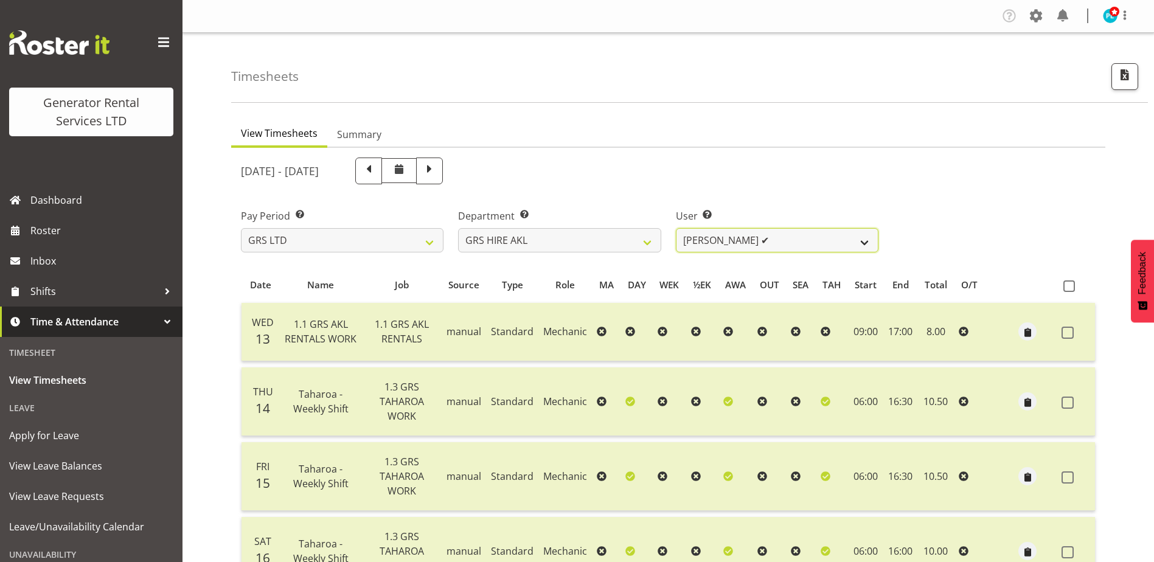
click at [867, 247] on select "[PERSON_NAME] ✔ [PERSON_NAME] ✔ [PERSON_NAME] ([GEOGRAPHIC_DATA]) [GEOGRAPHIC_D…" at bounding box center [777, 240] width 203 height 24
select select "183"
click at [676, 228] on select "[PERSON_NAME] ✔ [PERSON_NAME] ✔ [PERSON_NAME] ([GEOGRAPHIC_DATA]) [GEOGRAPHIC_D…" at bounding box center [777, 240] width 203 height 24
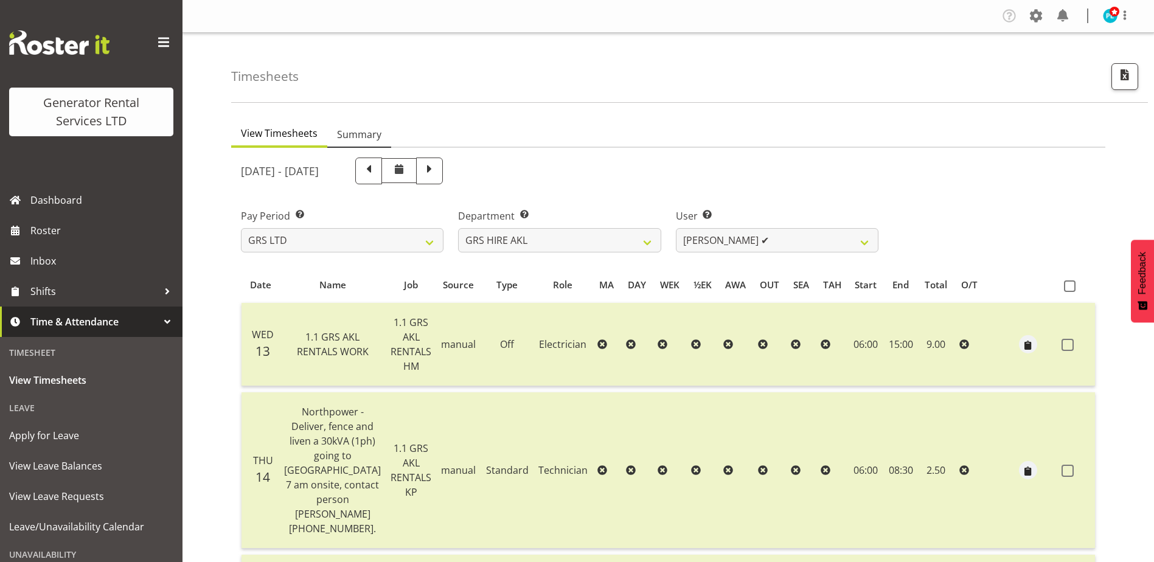
click at [379, 131] on span "Summary" at bounding box center [359, 134] width 44 height 15
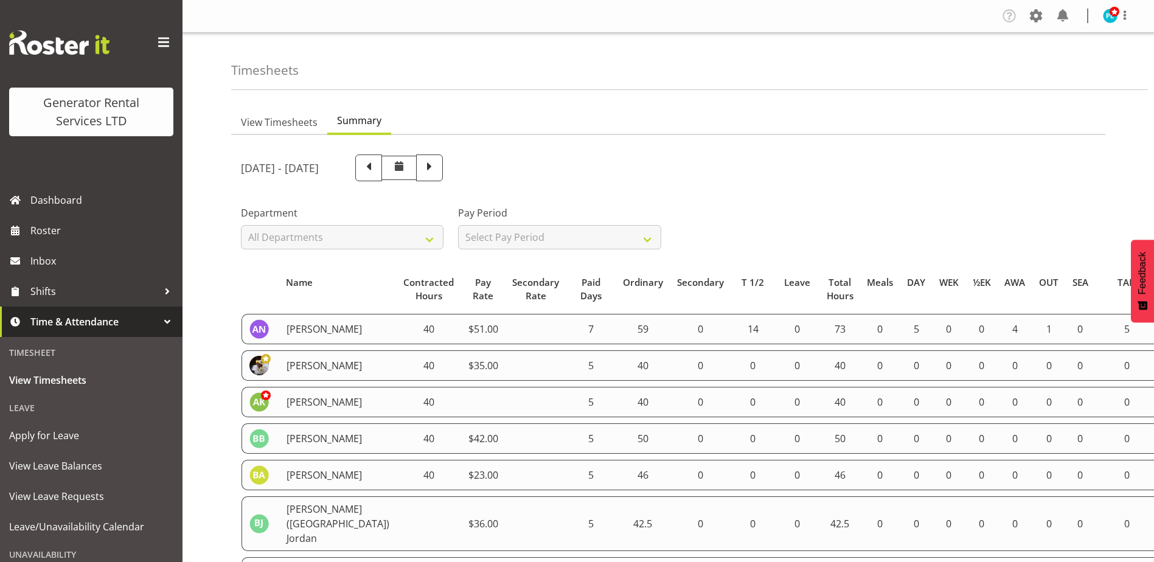
click at [287, 281] on span "Name" at bounding box center [299, 283] width 27 height 14
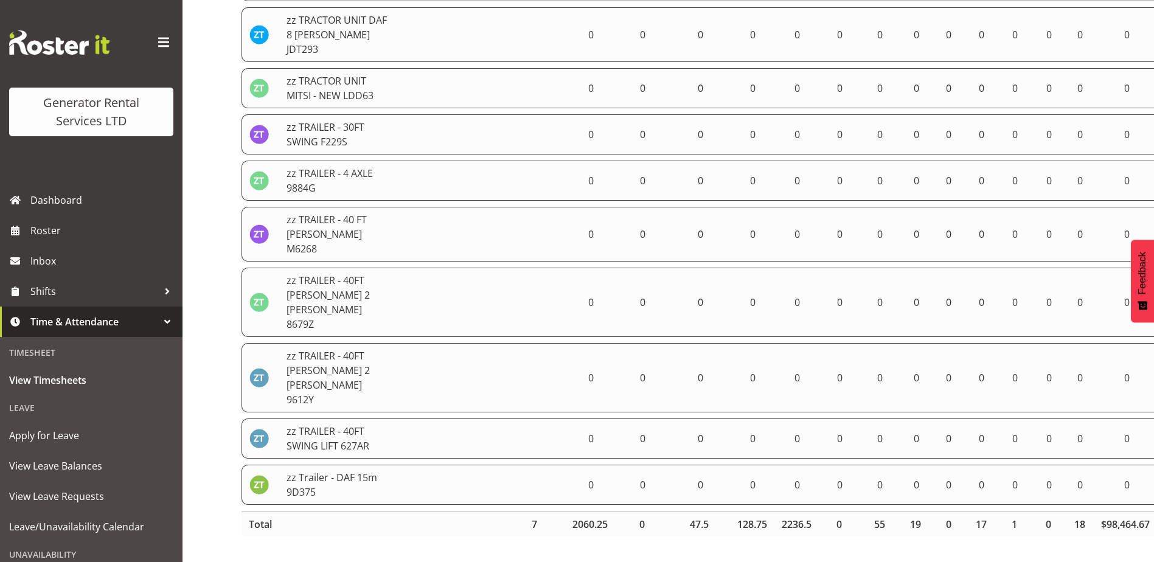
scroll to position [6024, 0]
drag, startPoint x: 287, startPoint y: 281, endPoint x: 1067, endPoint y: 578, distance: 834.2
copy thead
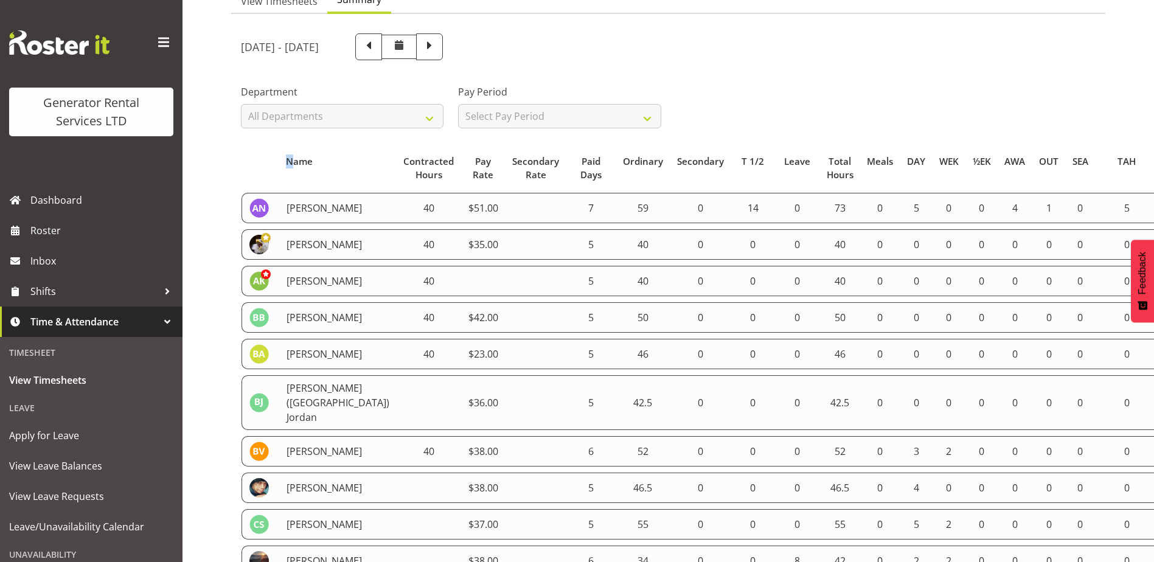
scroll to position [0, 0]
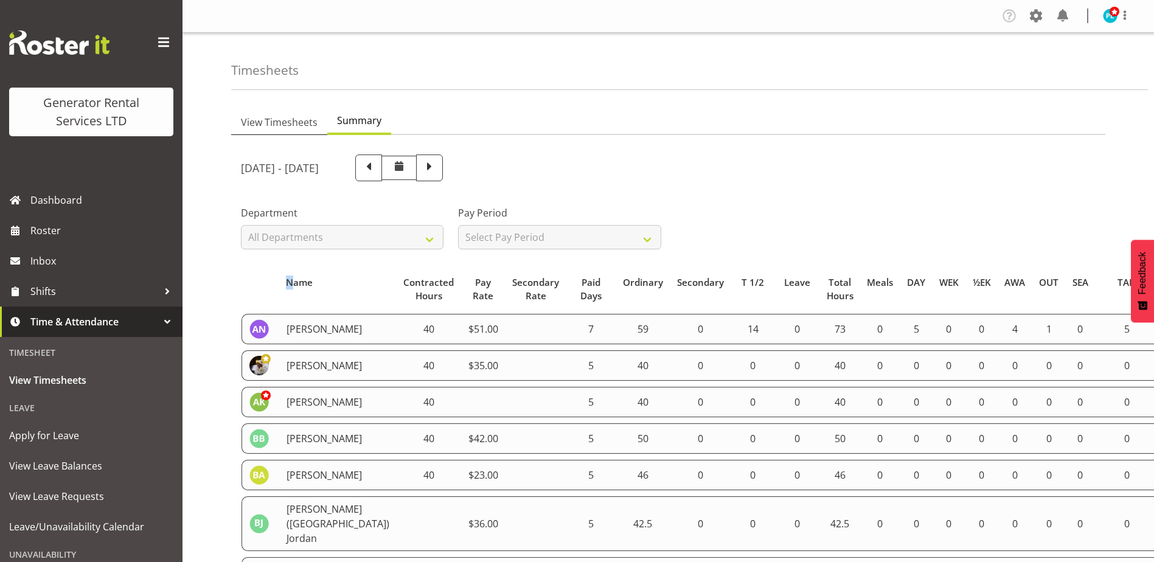
click at [278, 118] on span "View Timesheets" at bounding box center [279, 122] width 77 height 15
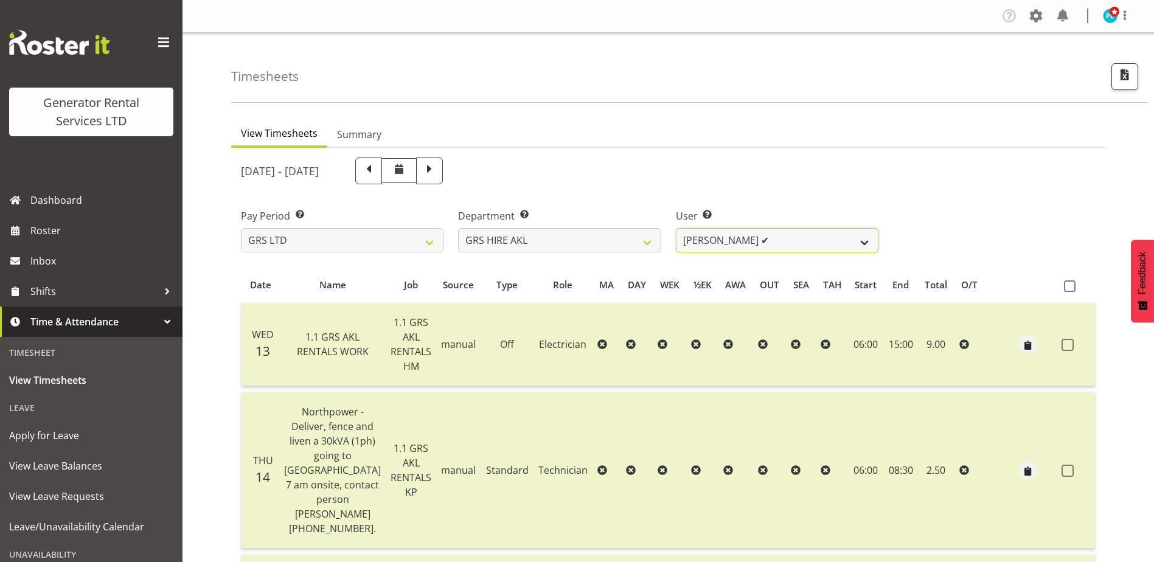
click at [828, 248] on select "[PERSON_NAME] ✔ [PERSON_NAME] ✔ [PERSON_NAME] ([GEOGRAPHIC_DATA]) [GEOGRAPHIC_D…" at bounding box center [777, 240] width 203 height 24
click at [616, 250] on select "GRS ADMIN AKL GRS ADMIN TGA GRS ENGINEERING AKL GRS HIRE AKL GRS HIRE HST GRS H…" at bounding box center [559, 240] width 203 height 24
select select "164"
click at [458, 228] on select "GRS ADMIN AKL GRS ADMIN TGA GRS ENGINEERING AKL GRS HIRE AKL GRS HIRE HST GRS H…" at bounding box center [559, 240] width 203 height 24
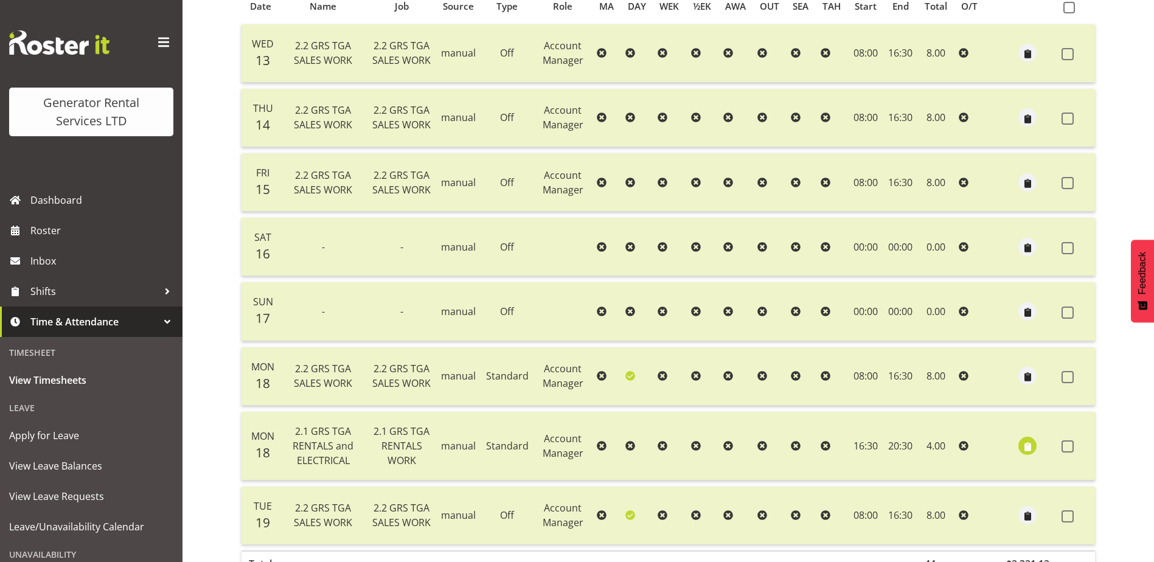
scroll to position [298, 0]
